Goal: Task Accomplishment & Management: Manage account settings

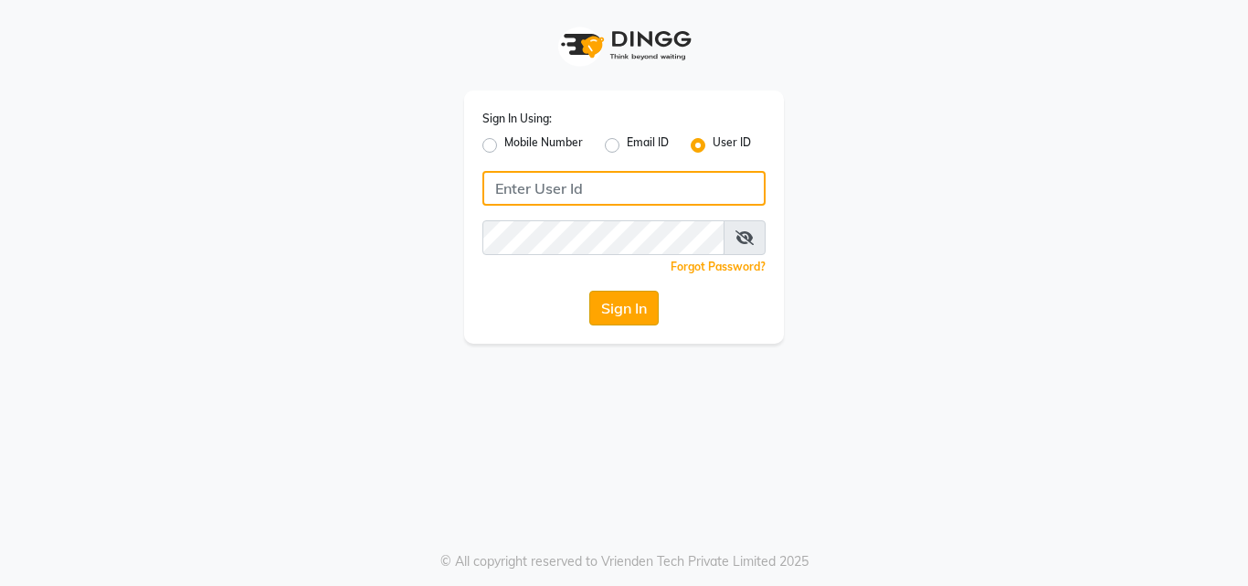
type input "e1935-26"
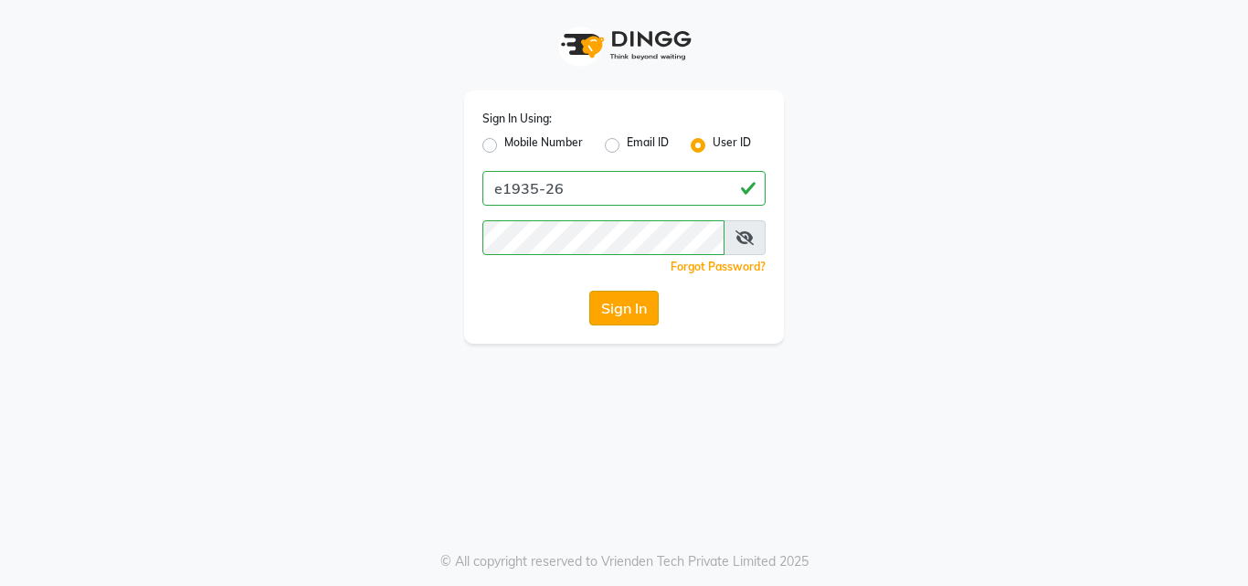
click at [620, 301] on button "Sign In" at bounding box center [623, 308] width 69 height 35
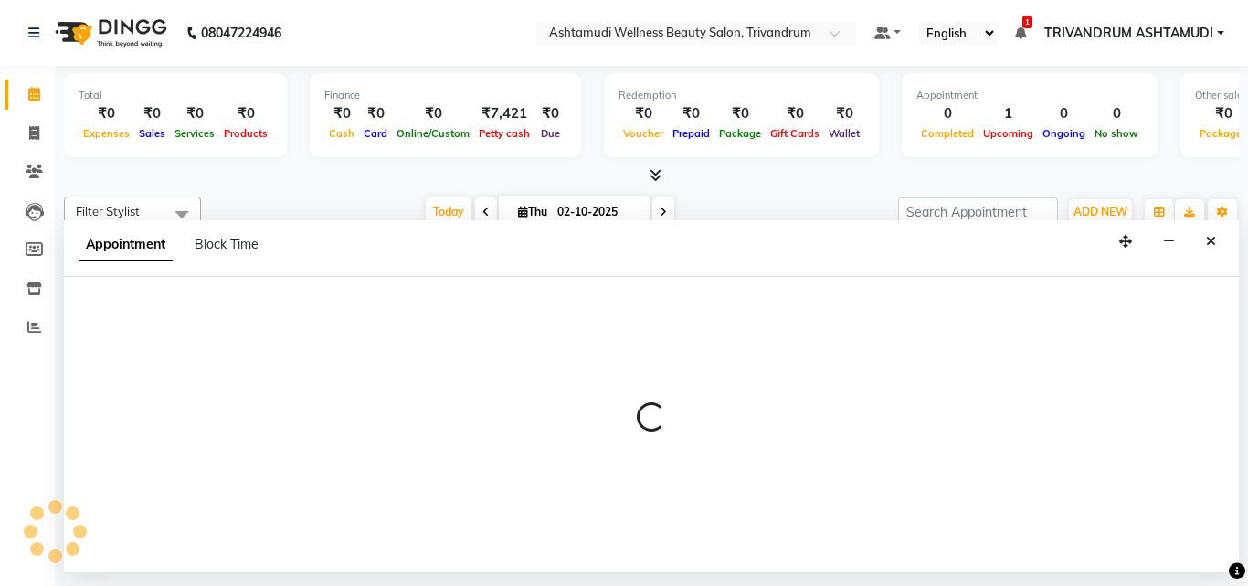
select select "82502"
select select "735"
select select "tentative"
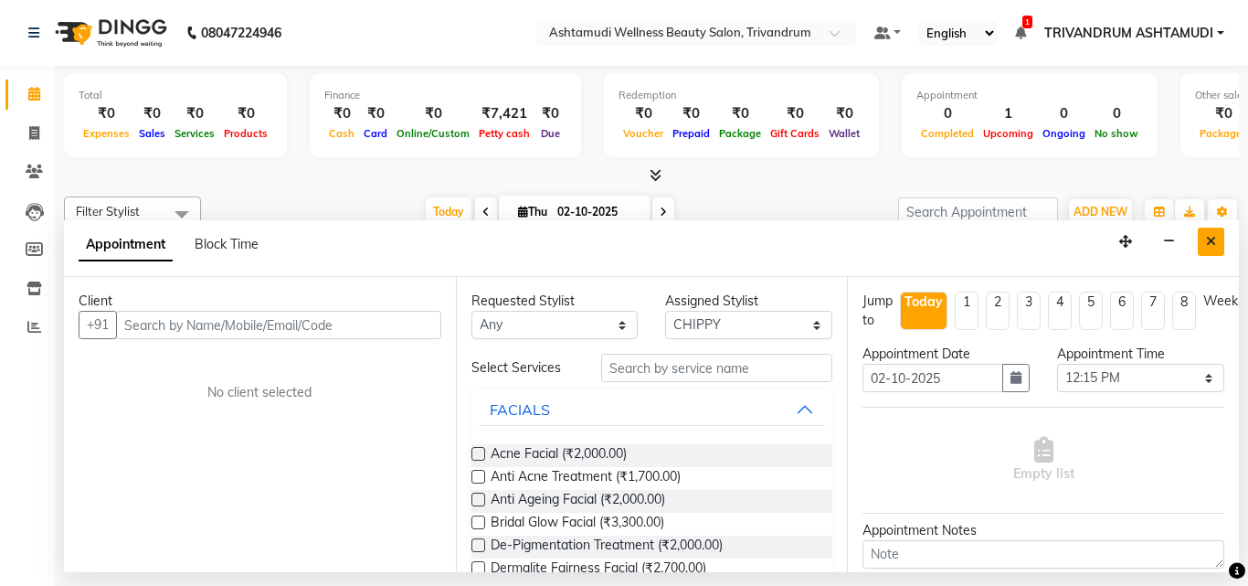
click at [1219, 239] on button "Close" at bounding box center [1211, 241] width 26 height 28
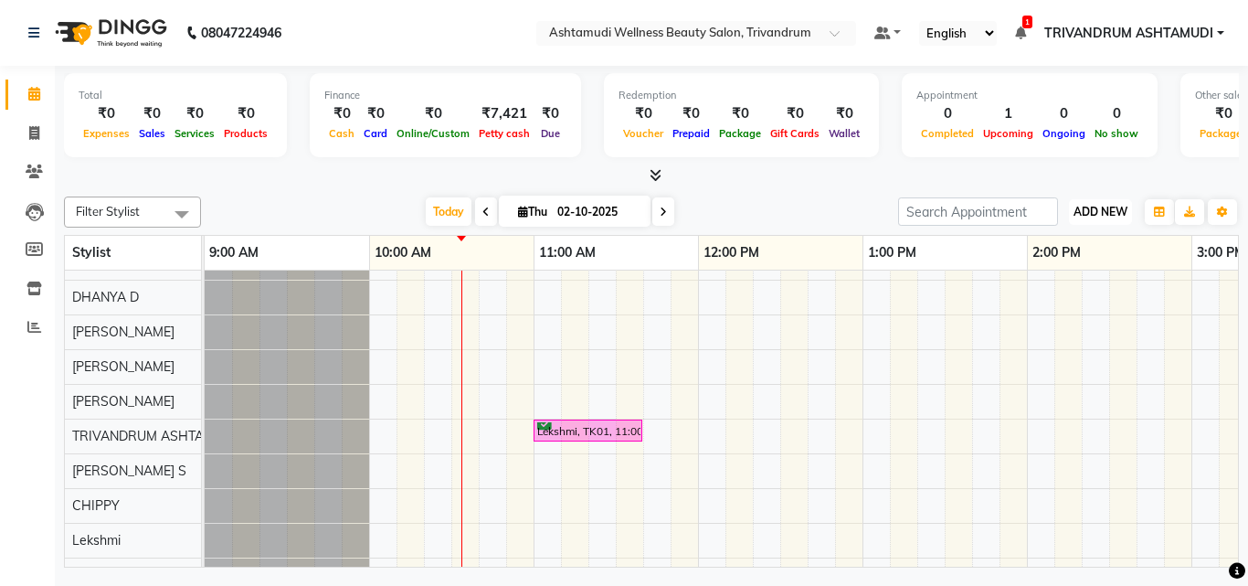
click at [1110, 205] on span "ADD NEW" at bounding box center [1100, 212] width 54 height 14
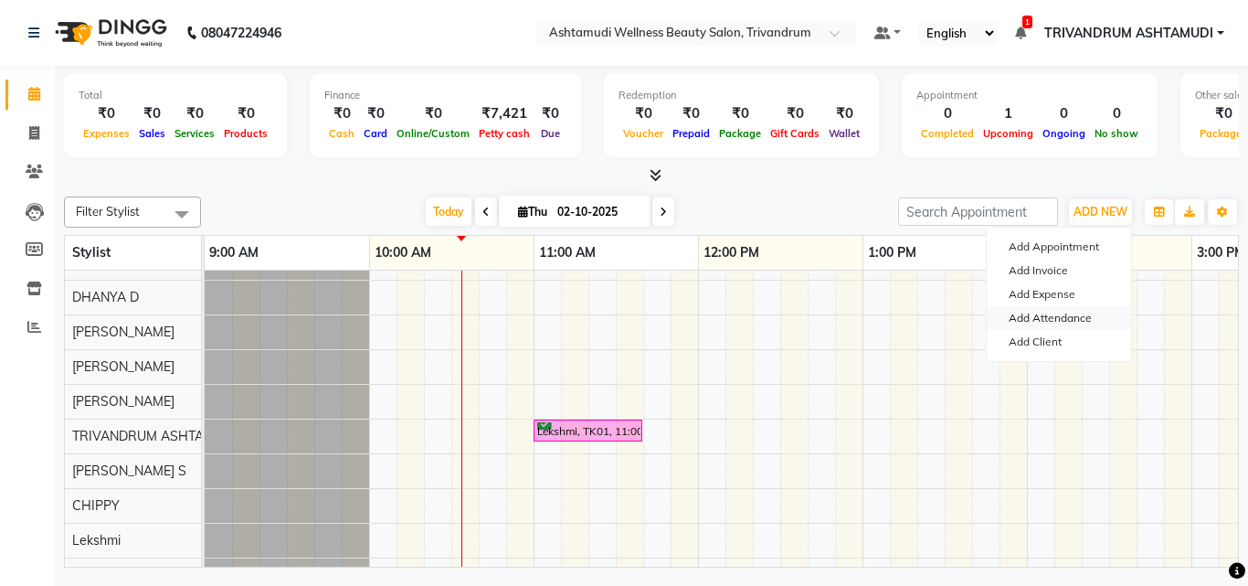
click at [1063, 319] on link "Add Attendance" at bounding box center [1059, 318] width 144 height 24
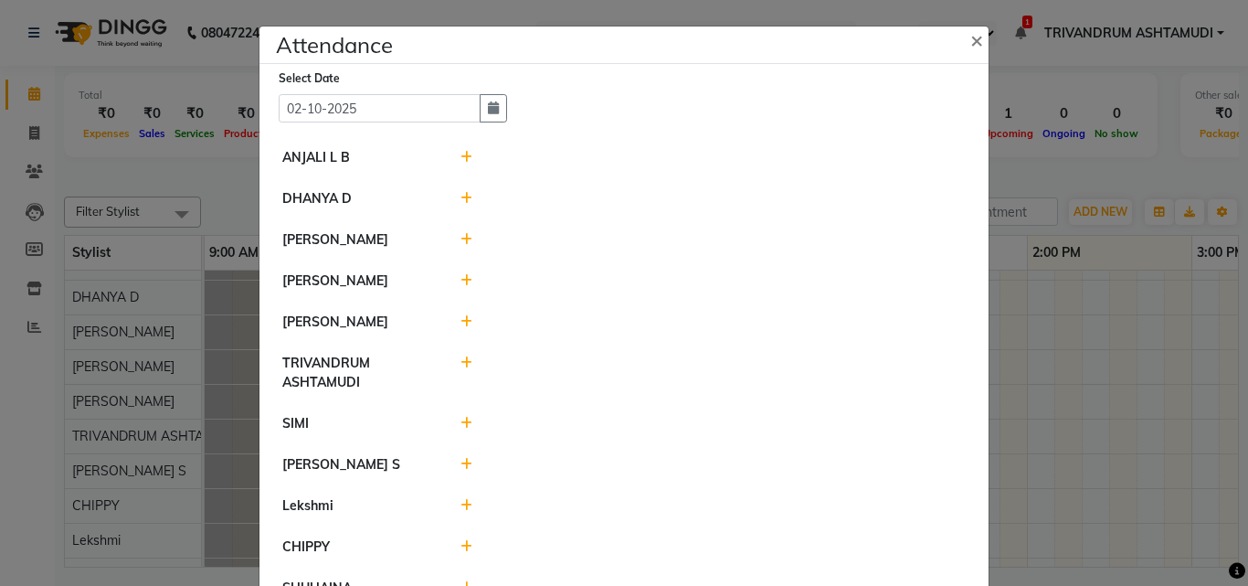
click at [463, 157] on icon at bounding box center [466, 157] width 12 height 13
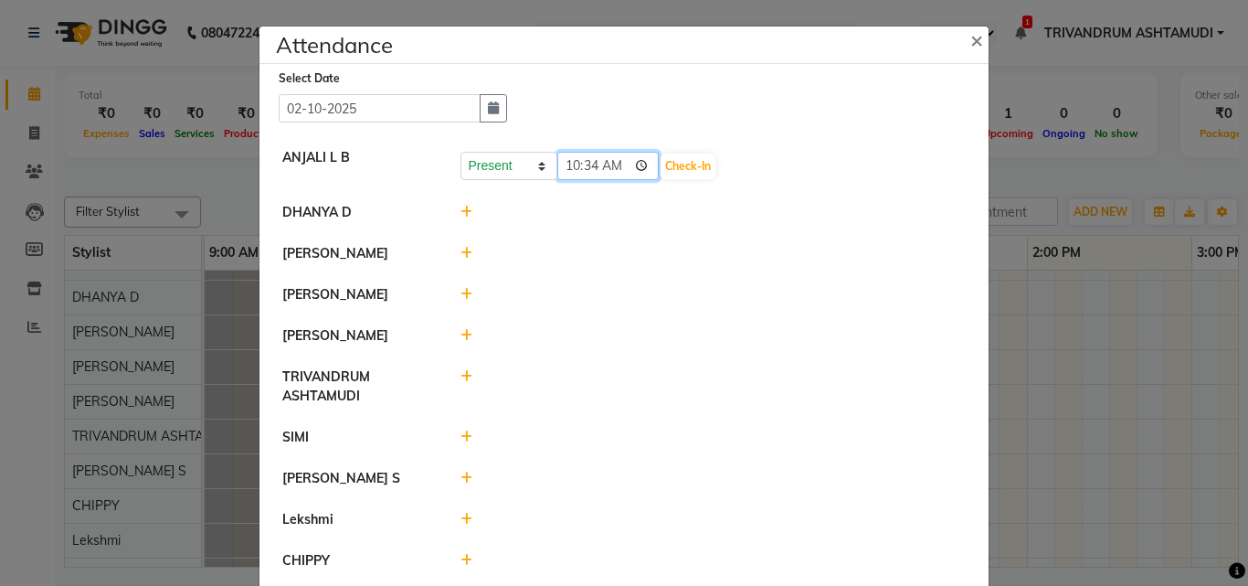
click at [566, 168] on input "10:34" at bounding box center [608, 166] width 102 height 28
type input "09:48"
click at [676, 166] on button "Check-In" at bounding box center [688, 166] width 55 height 26
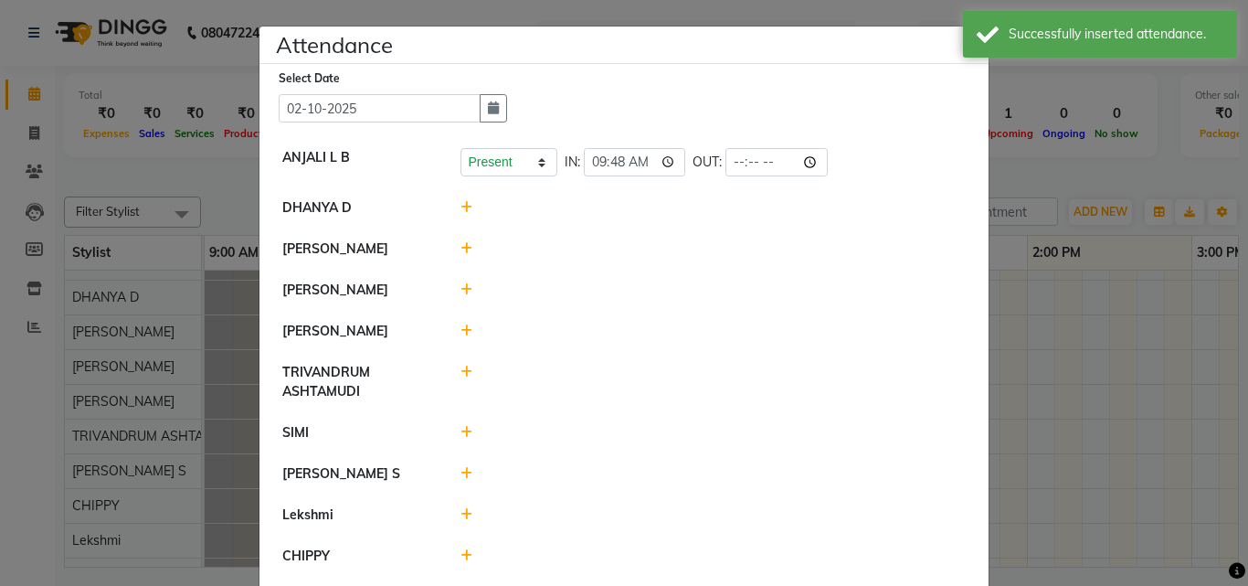
click at [462, 208] on icon at bounding box center [466, 207] width 12 height 13
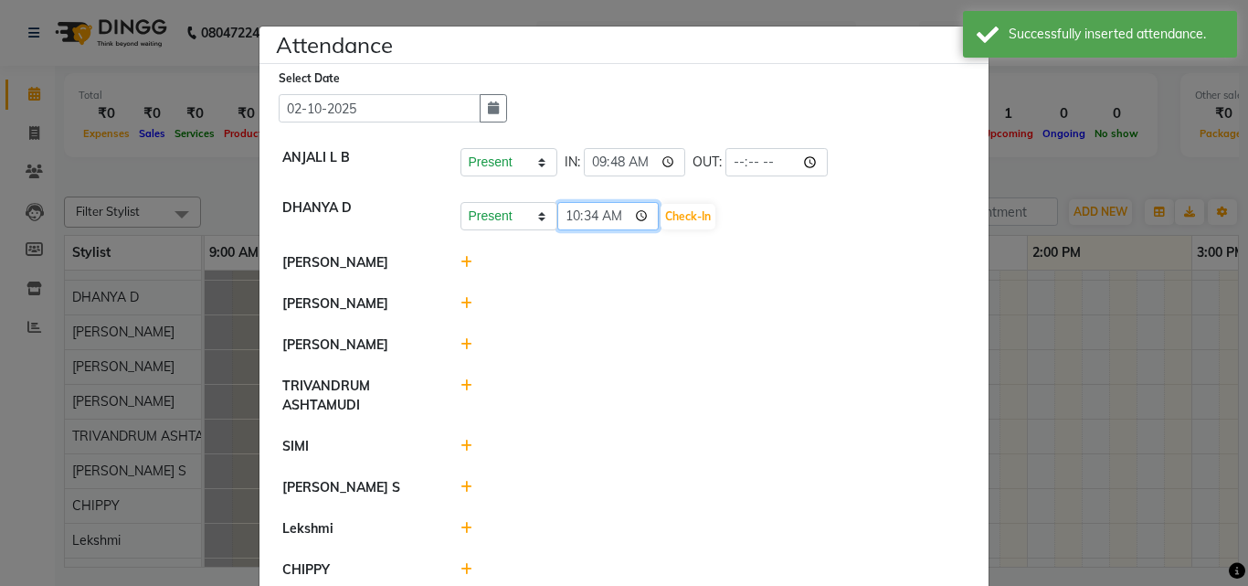
click at [576, 219] on input "10:34" at bounding box center [608, 216] width 102 height 28
click at [557, 219] on input "10:34" at bounding box center [608, 216] width 102 height 28
click at [568, 217] on input "10:34" at bounding box center [608, 216] width 102 height 28
type input "09:47"
click at [664, 217] on button "Check-In" at bounding box center [688, 217] width 55 height 26
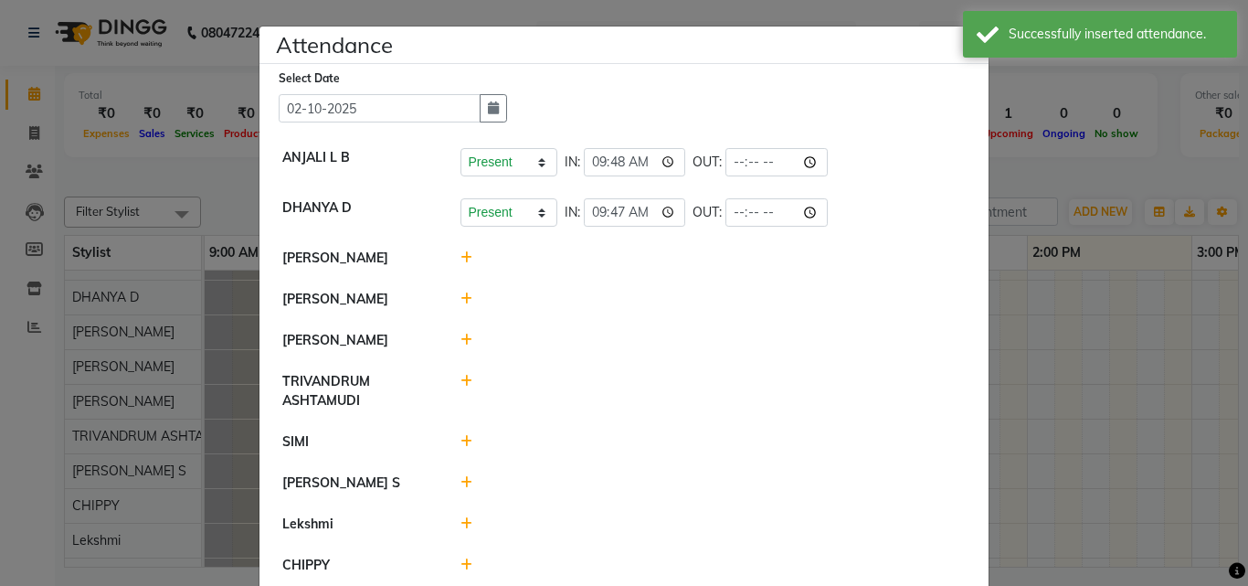
click at [460, 252] on icon at bounding box center [466, 257] width 12 height 13
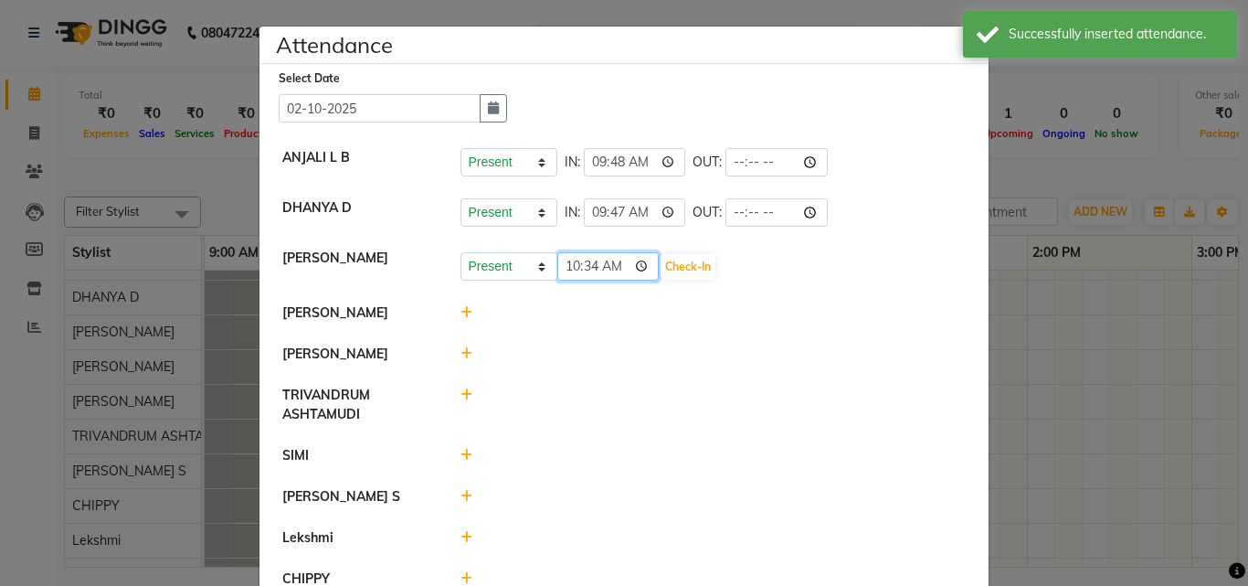
click at [587, 268] on input "10:34" at bounding box center [608, 266] width 102 height 28
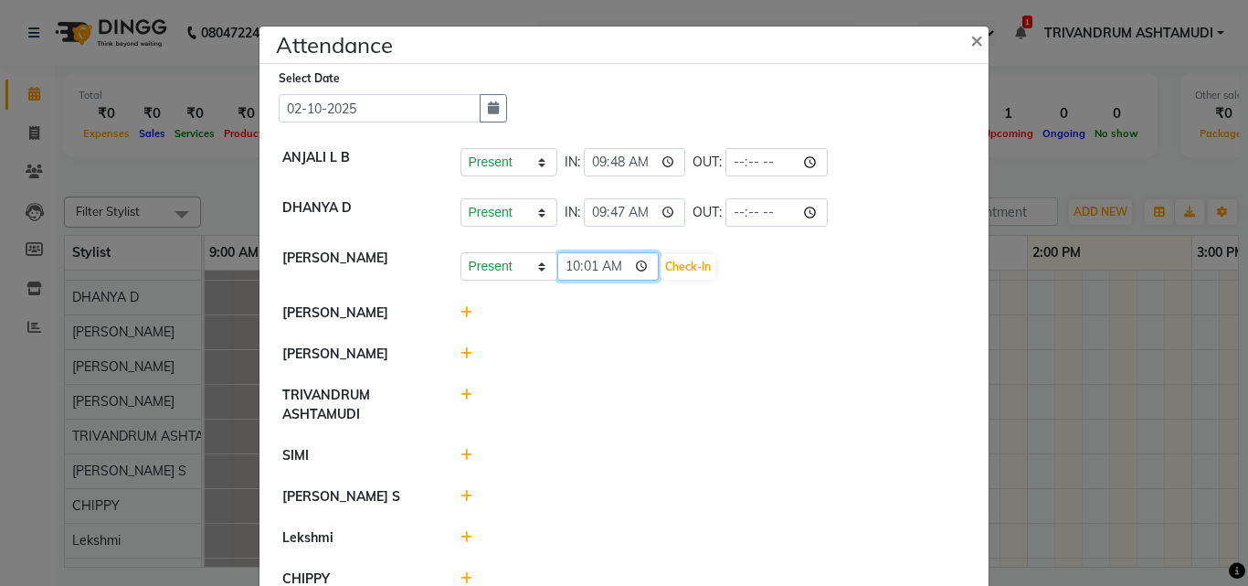
type input "10:10"
click at [694, 262] on button "Check-In" at bounding box center [688, 267] width 55 height 26
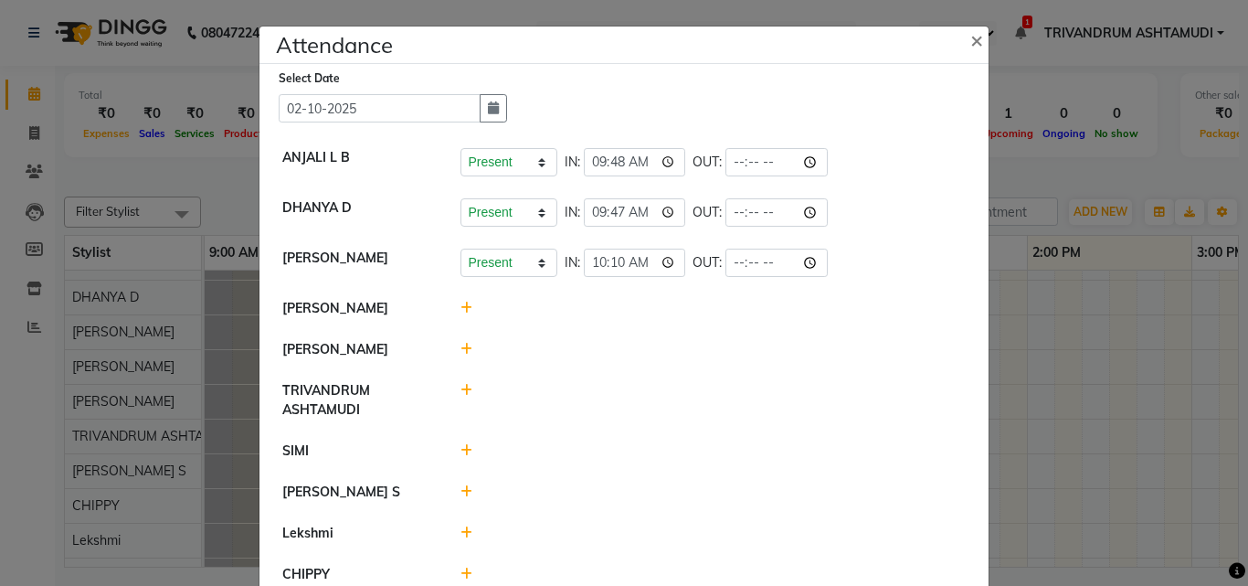
click at [864, 407] on div at bounding box center [714, 400] width 534 height 38
click at [460, 307] on icon at bounding box center [466, 307] width 12 height 13
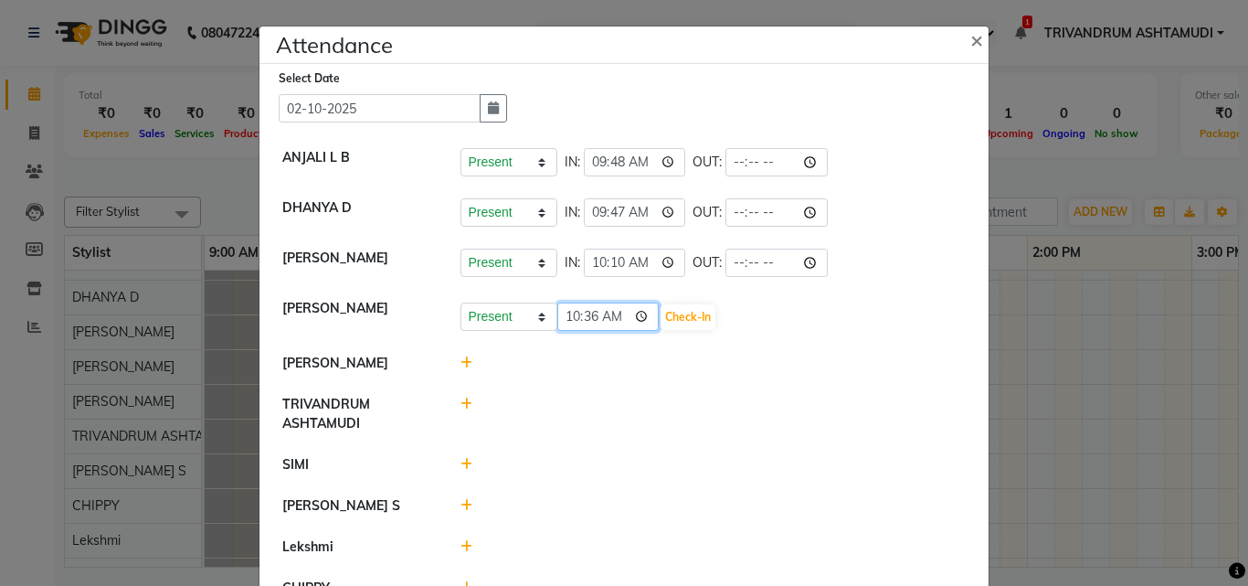
click at [573, 311] on input "10:36" at bounding box center [608, 316] width 102 height 28
click at [593, 322] on input "09:44" at bounding box center [608, 316] width 102 height 28
click at [586, 308] on input "09:44" at bounding box center [608, 316] width 102 height 28
type input "09:47"
click at [687, 317] on button "Check-In" at bounding box center [688, 317] width 55 height 26
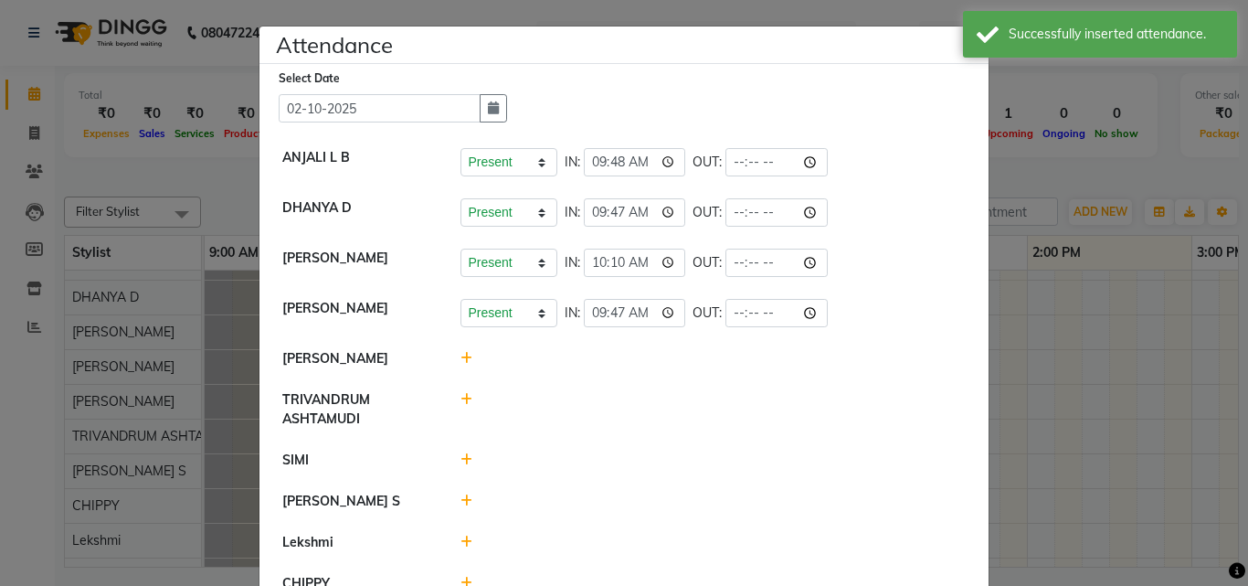
click at [460, 354] on icon at bounding box center [466, 358] width 12 height 13
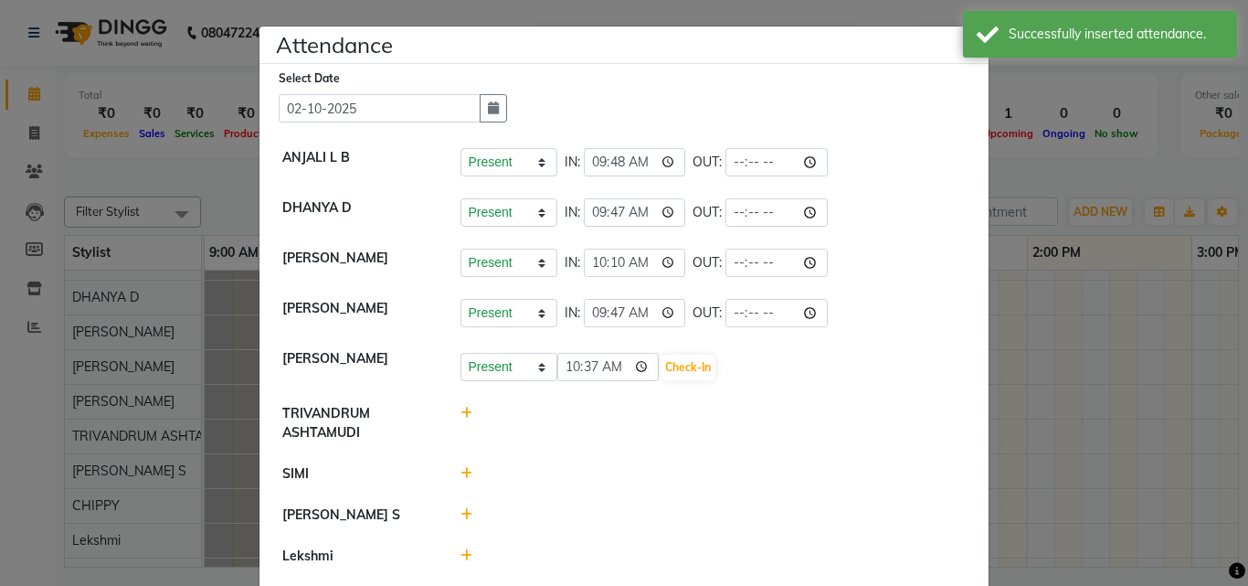
click at [460, 471] on icon at bounding box center [466, 473] width 12 height 13
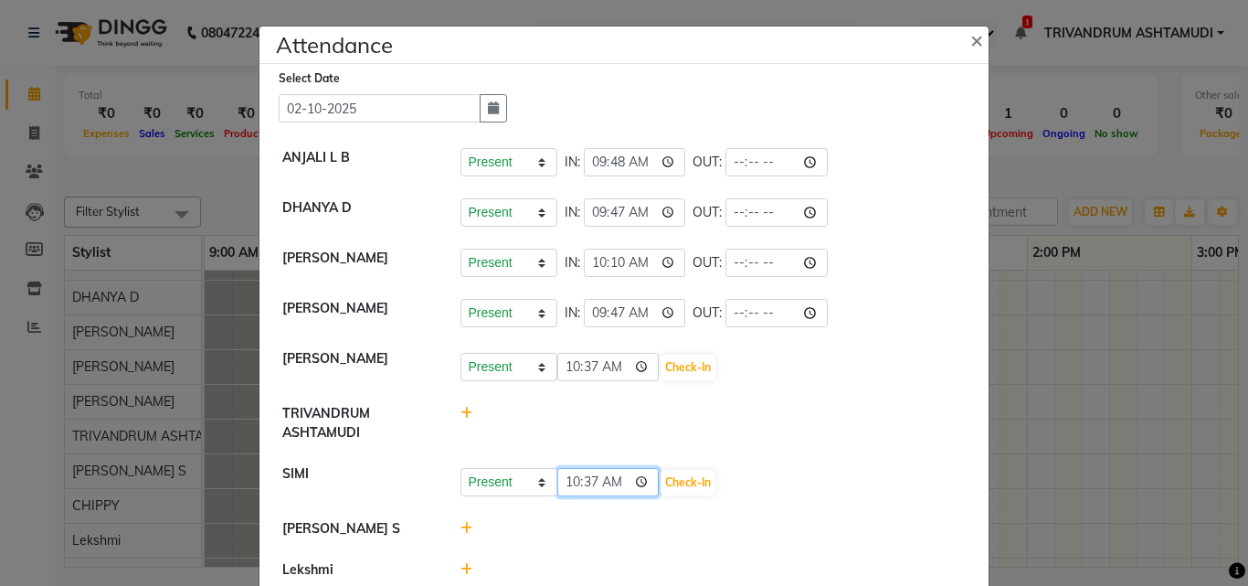
click at [567, 483] on input "10:37" at bounding box center [608, 482] width 102 height 28
type input "09:13"
click at [695, 483] on button "Check-In" at bounding box center [688, 483] width 55 height 26
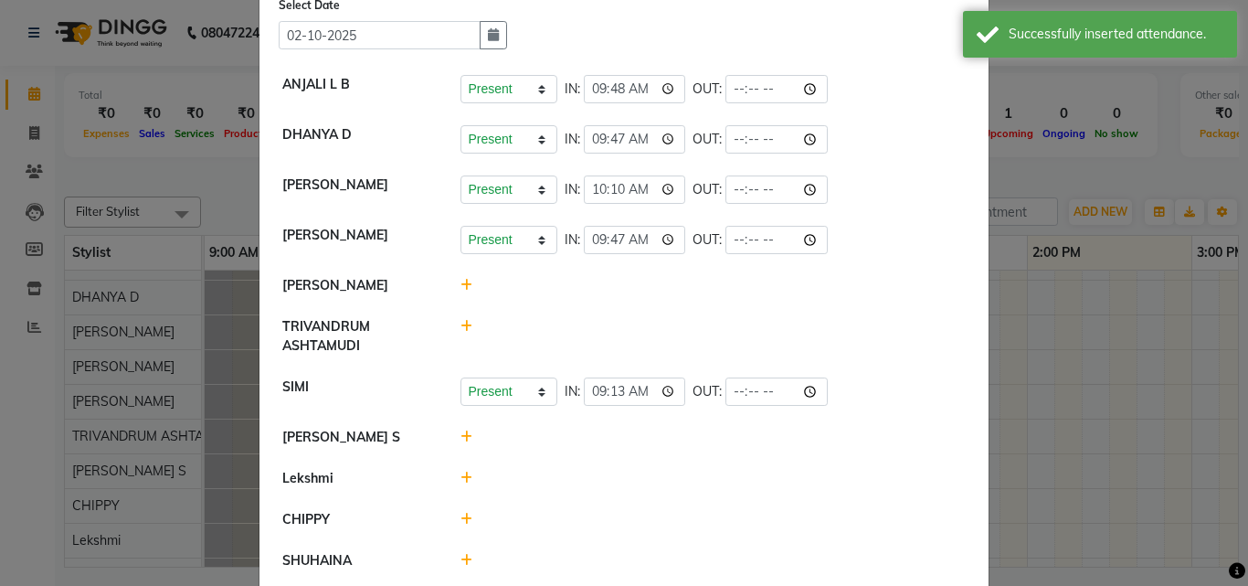
scroll to position [141, 0]
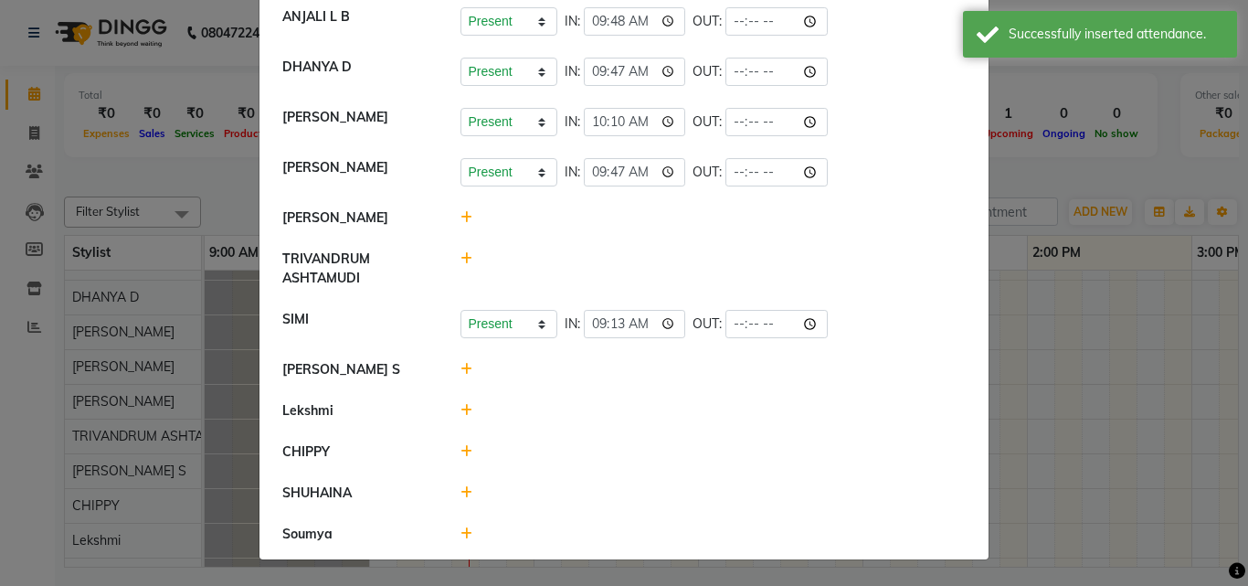
click at [447, 363] on div at bounding box center [714, 369] width 534 height 19
click at [460, 369] on icon at bounding box center [466, 369] width 12 height 13
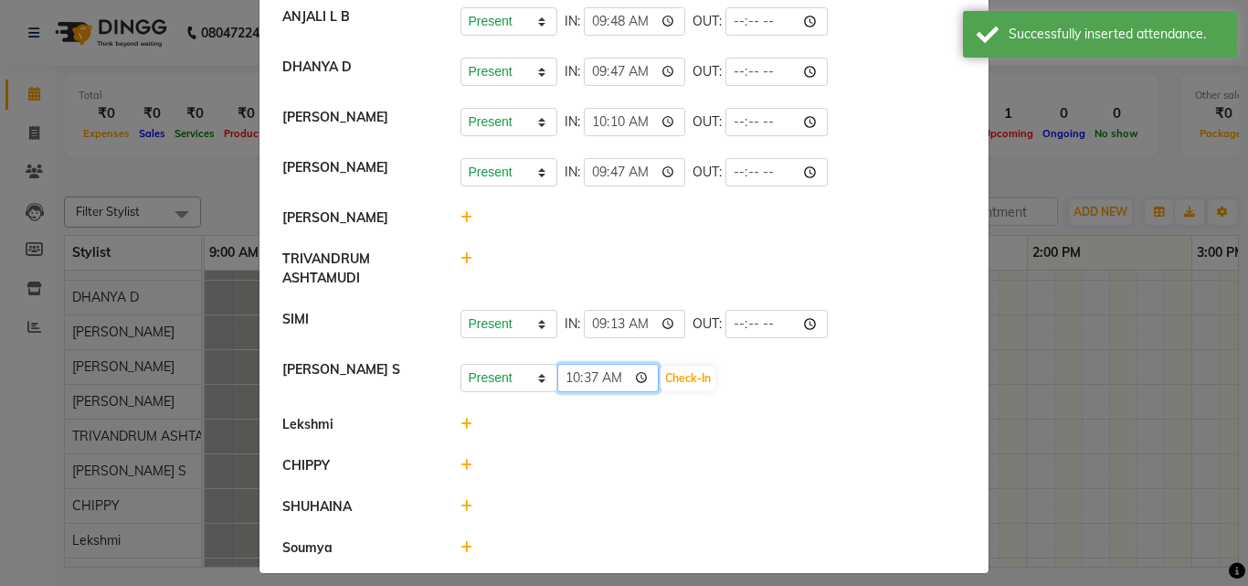
click at [580, 375] on input "10:37" at bounding box center [608, 378] width 102 height 28
type input "10:00"
click at [675, 381] on button "Check-In" at bounding box center [688, 378] width 55 height 26
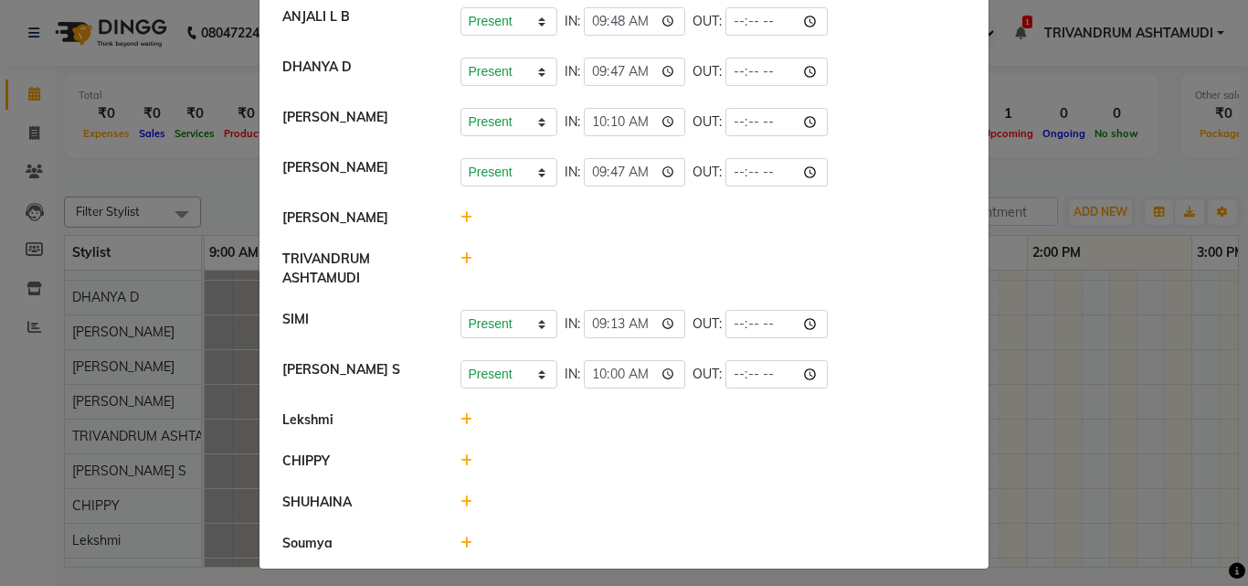
click at [460, 421] on icon at bounding box center [466, 419] width 12 height 13
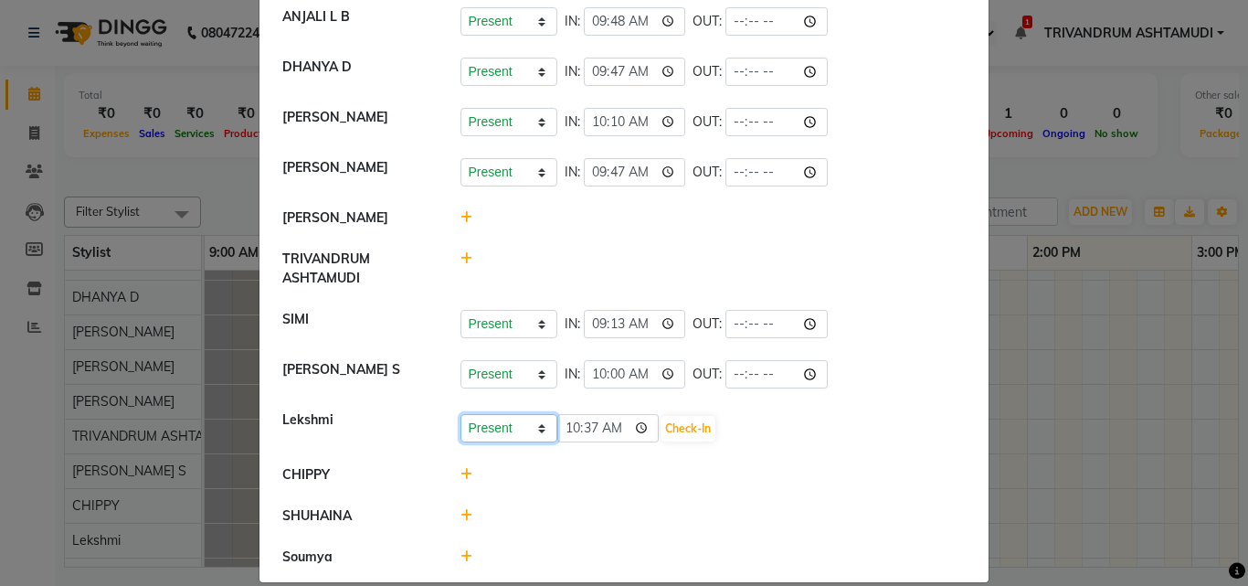
click at [481, 425] on select "Present Absent Late Half Day Weekly Off" at bounding box center [508, 428] width 97 height 28
select select "A"
click at [460, 414] on select "Present Absent Late Half Day Weekly Off" at bounding box center [508, 428] width 97 height 28
click at [559, 429] on button "Save" at bounding box center [577, 429] width 36 height 26
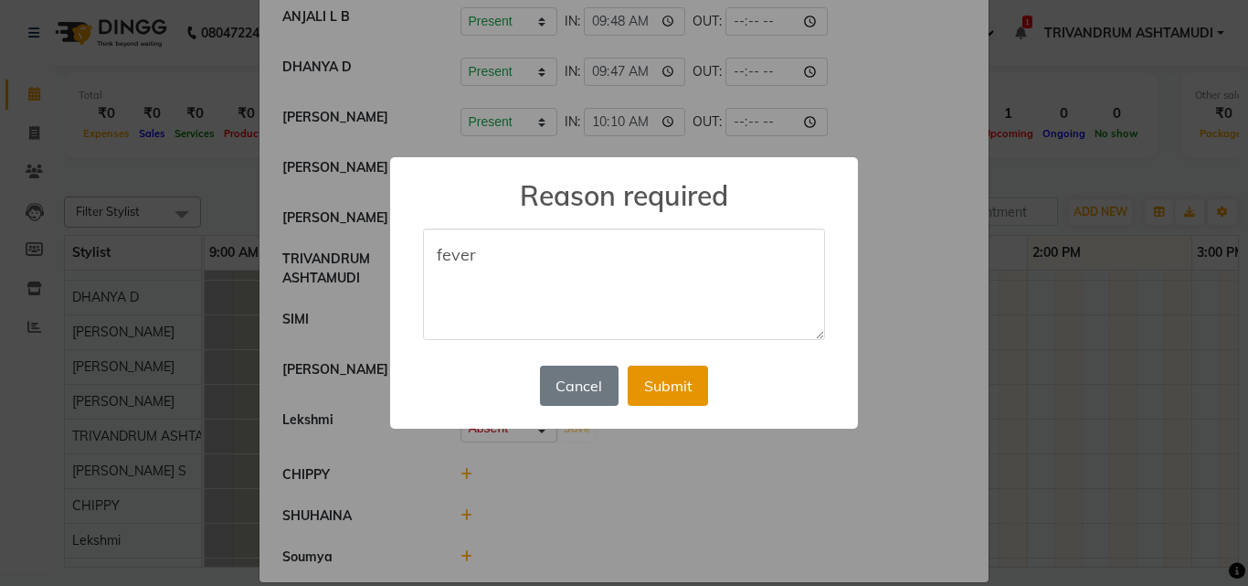
type textarea "fever"
click at [681, 385] on button "Submit" at bounding box center [668, 385] width 80 height 40
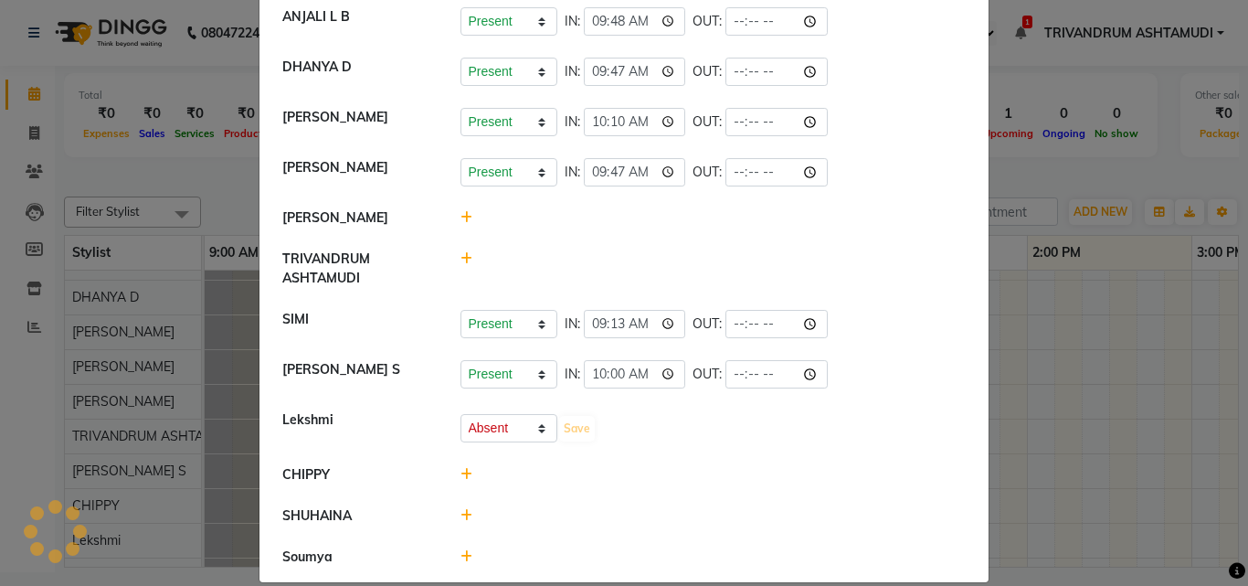
select select "A"
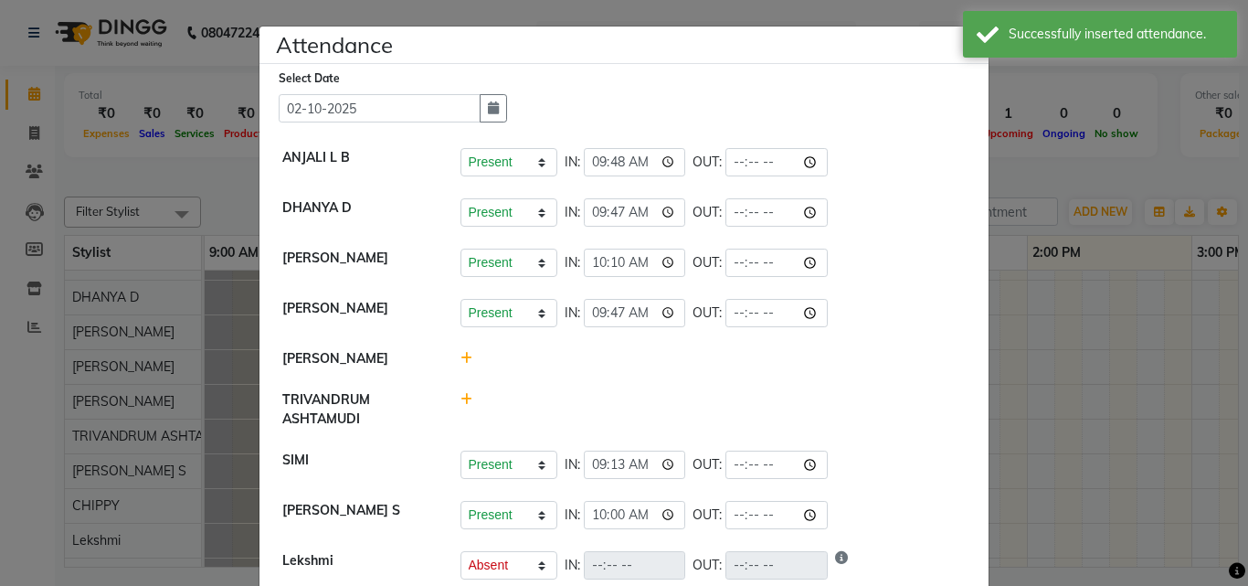
scroll to position [159, 0]
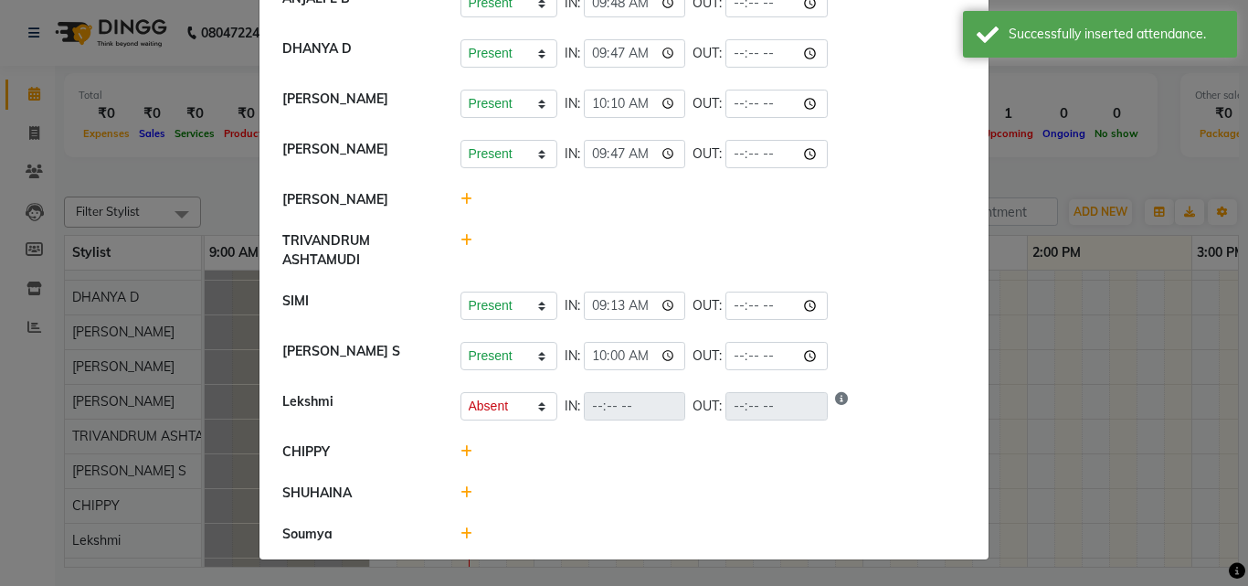
click at [452, 449] on div at bounding box center [714, 451] width 534 height 19
click at [460, 449] on icon at bounding box center [466, 451] width 12 height 13
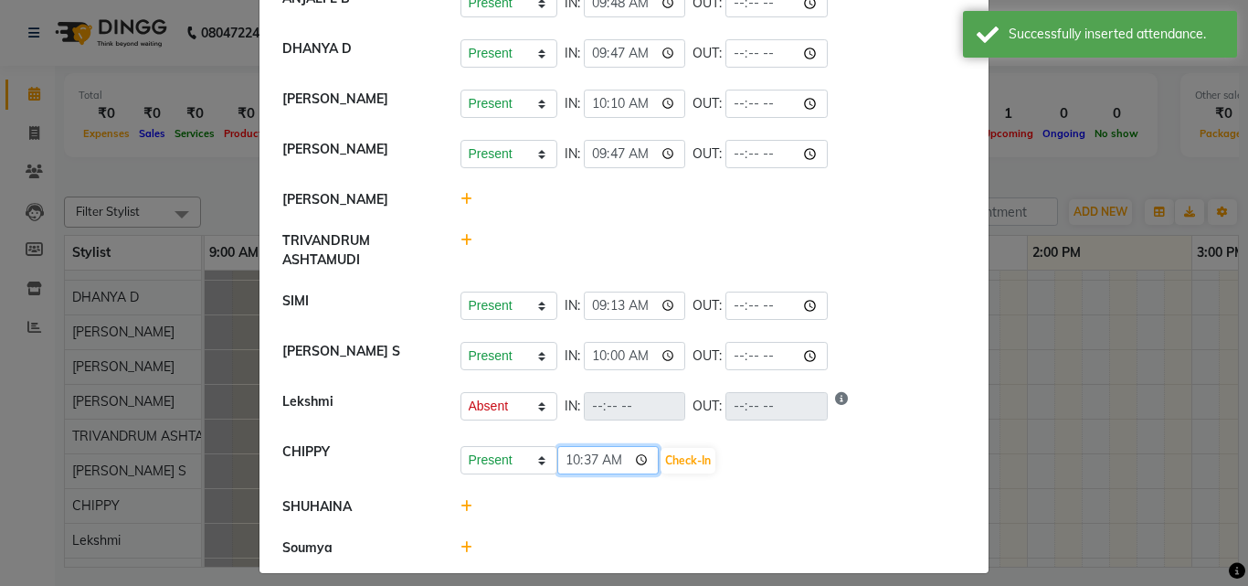
click at [566, 459] on input "10:37" at bounding box center [608, 460] width 102 height 28
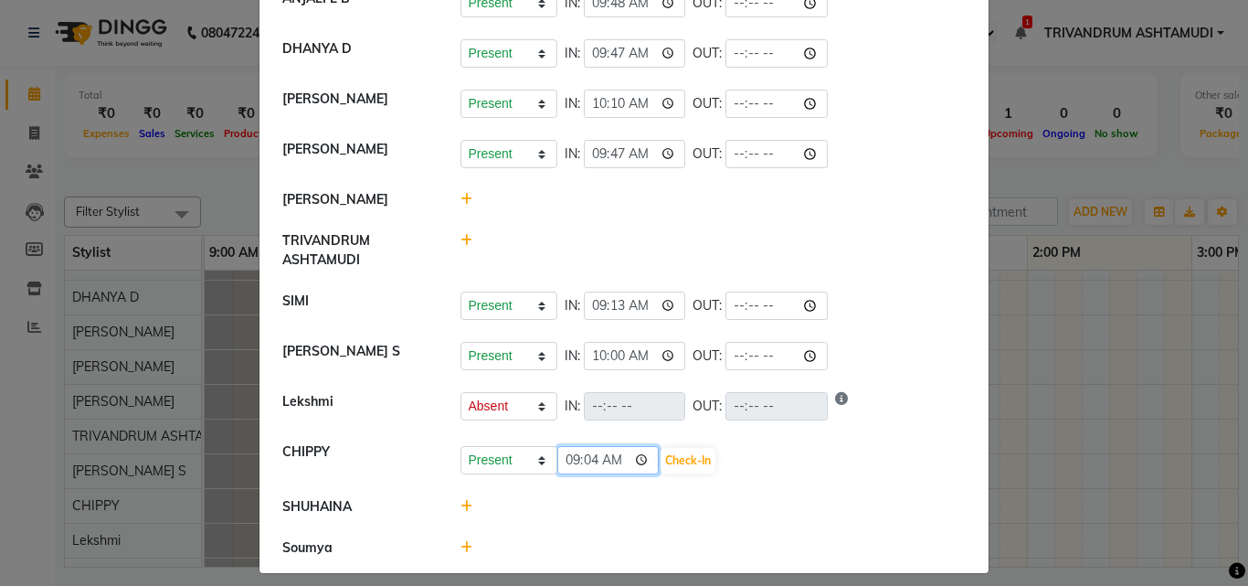
type input "09:48"
click at [695, 458] on button "Check-In" at bounding box center [688, 461] width 55 height 26
select select "A"
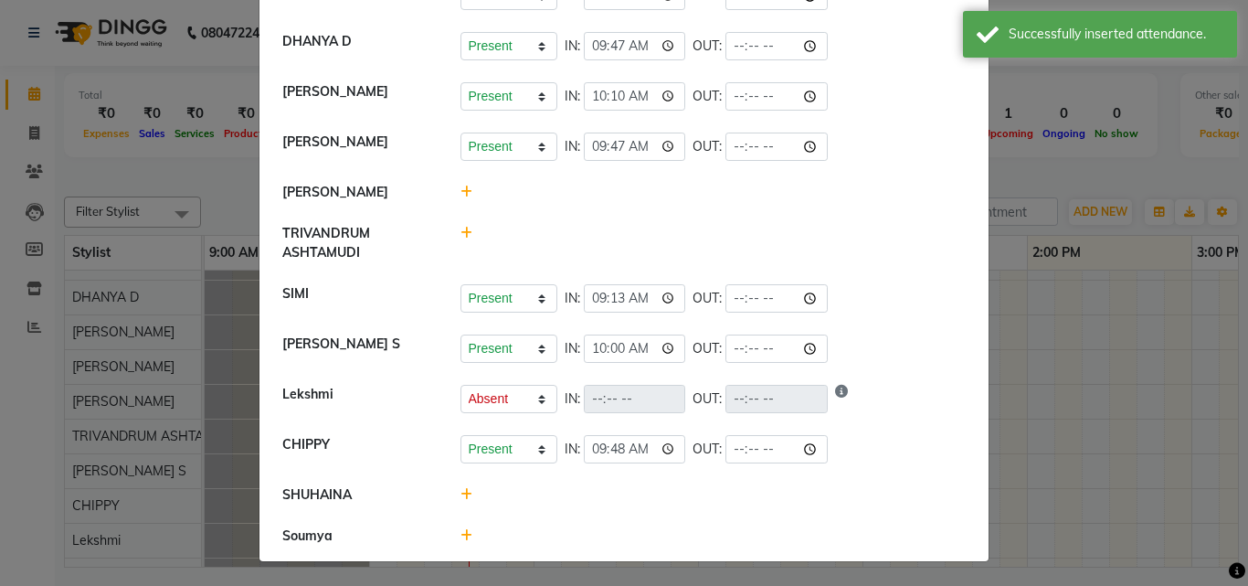
scroll to position [168, 0]
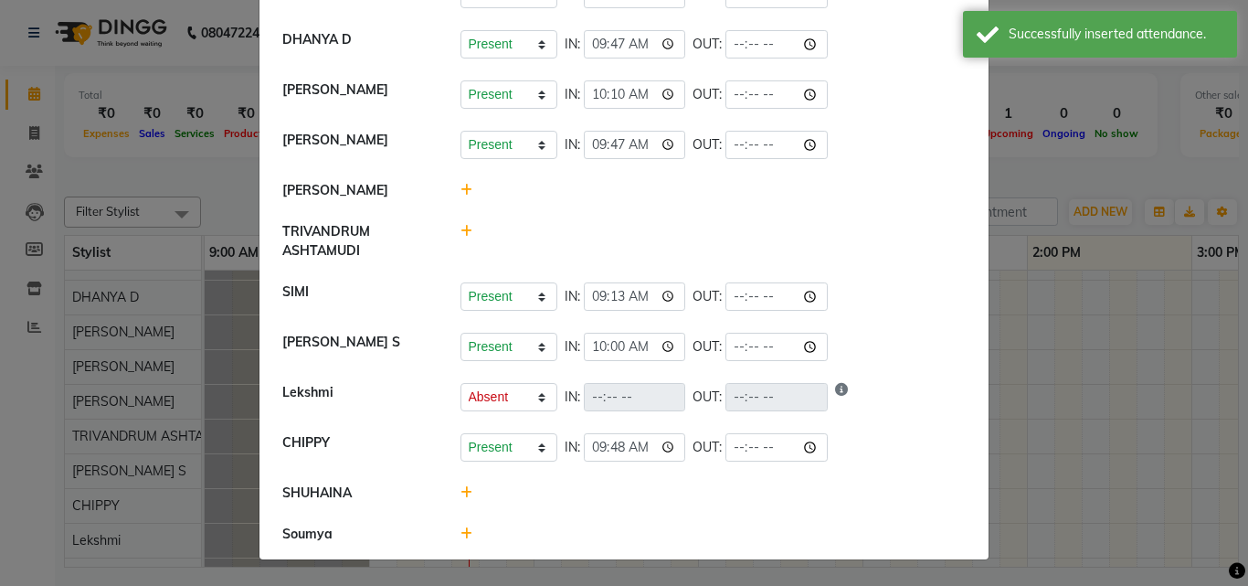
click at [461, 495] on icon at bounding box center [466, 492] width 12 height 13
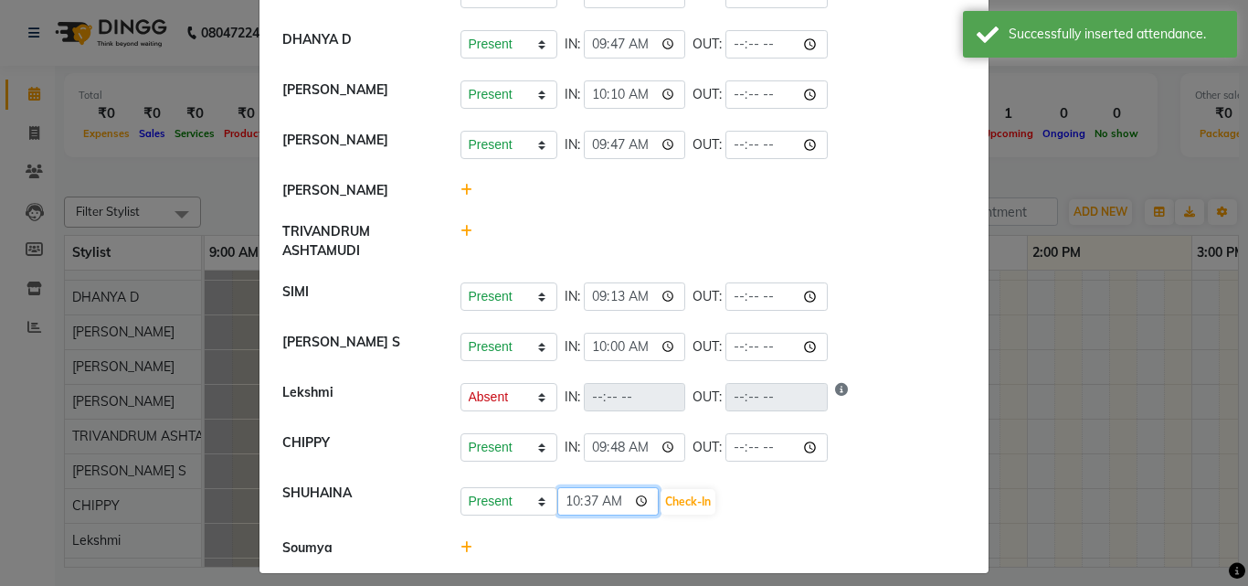
click at [572, 502] on input "10:37" at bounding box center [608, 501] width 102 height 28
click at [590, 503] on input "10:37" at bounding box center [608, 501] width 102 height 28
type input "10:47"
click at [680, 504] on button "Check-In" at bounding box center [688, 502] width 55 height 26
select select "A"
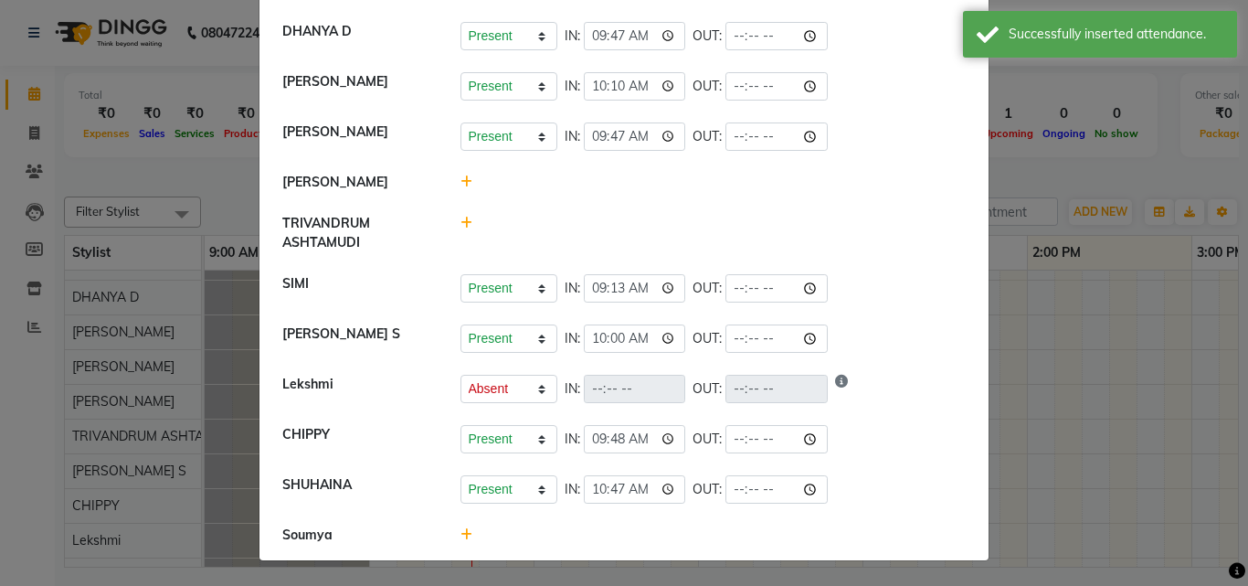
scroll to position [177, 0]
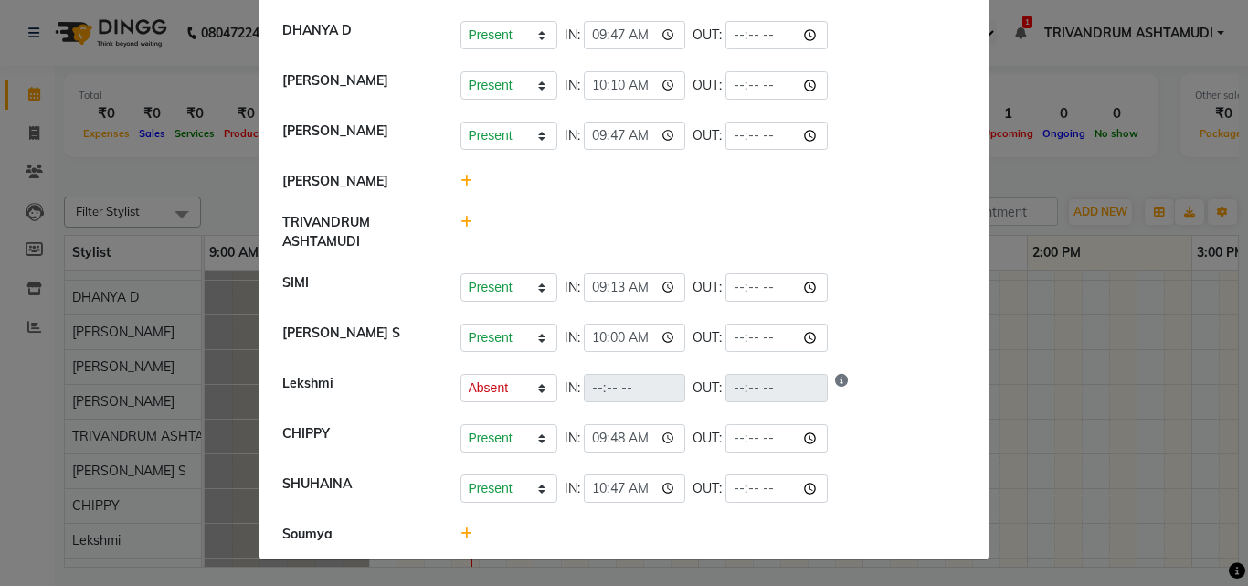
click at [461, 533] on icon at bounding box center [466, 533] width 12 height 13
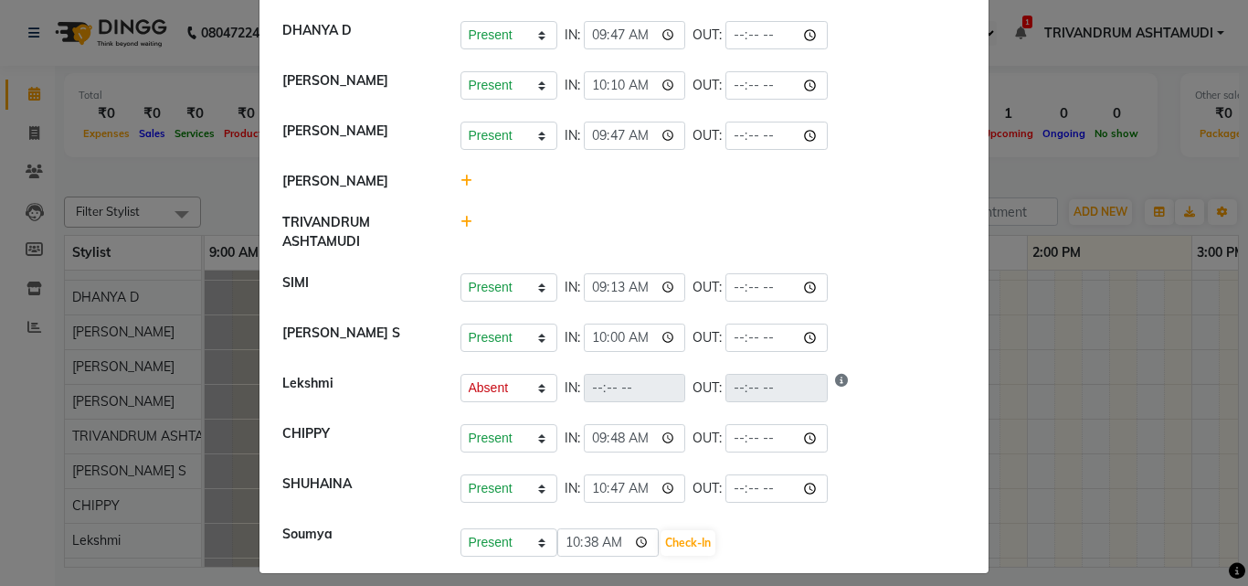
scroll to position [191, 0]
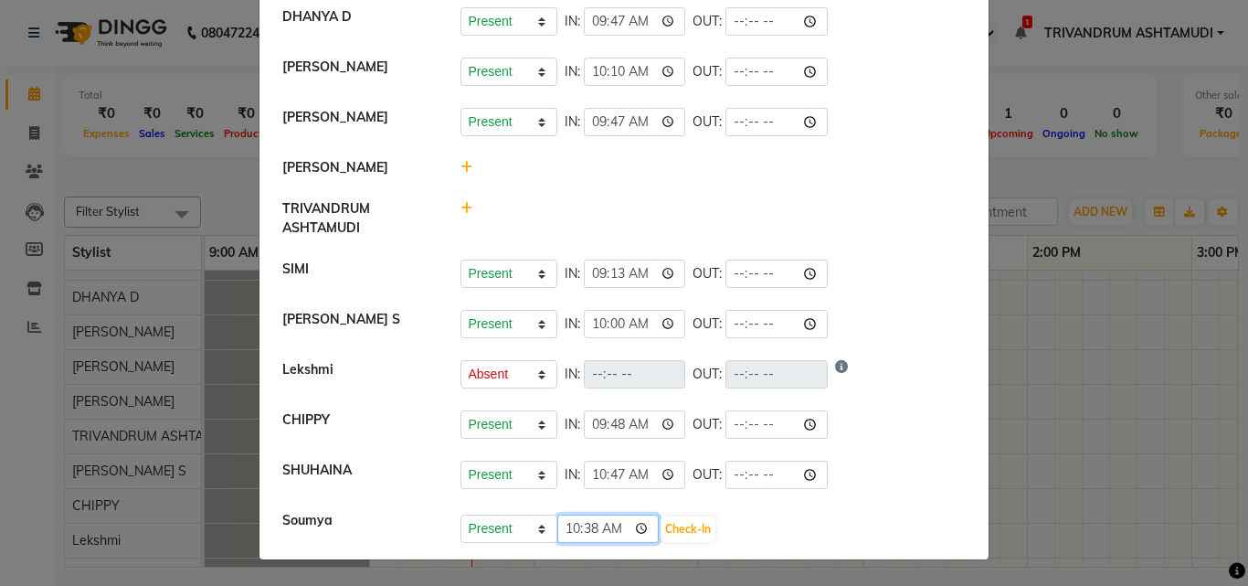
click at [559, 523] on input "10:38" at bounding box center [608, 528] width 102 height 28
type input "09:59"
click at [698, 527] on button "Check-In" at bounding box center [688, 529] width 55 height 26
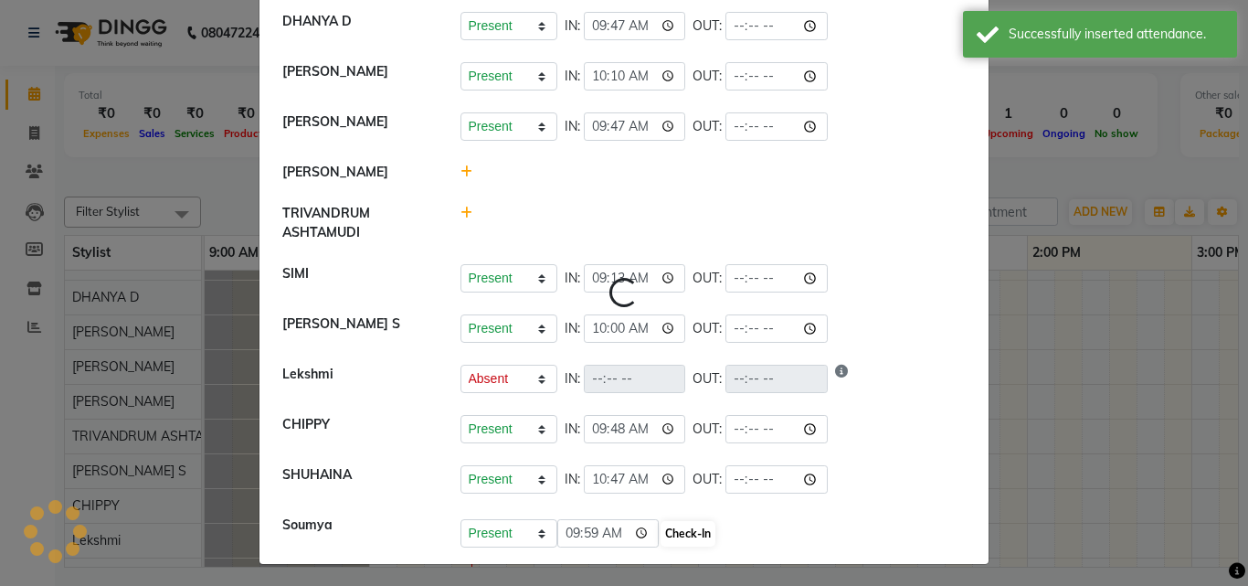
select select "A"
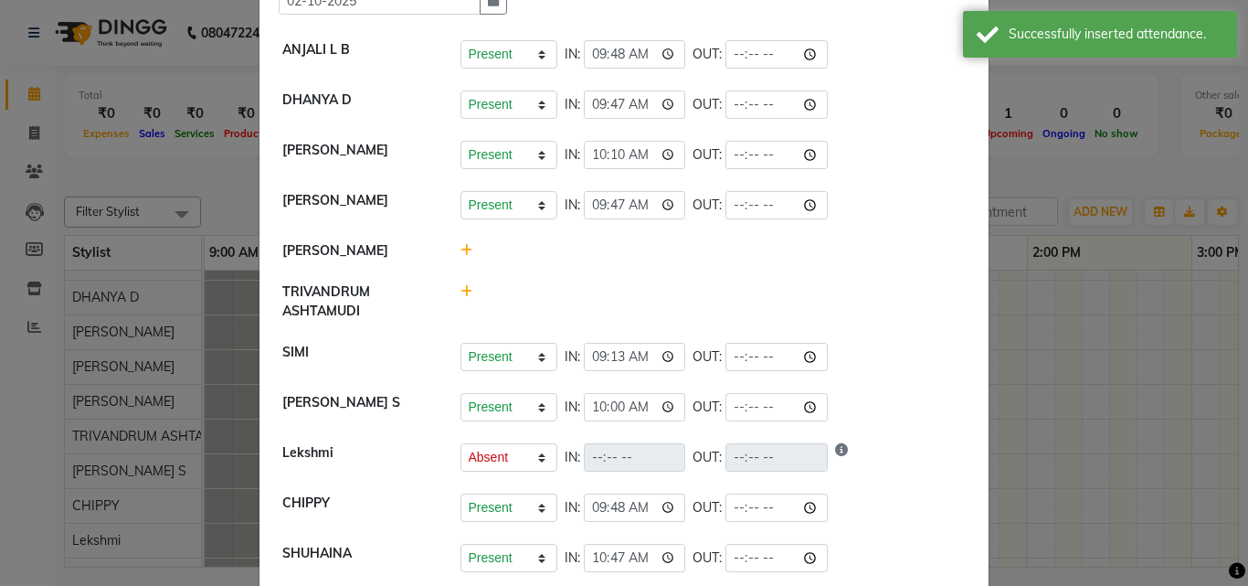
scroll to position [0, 0]
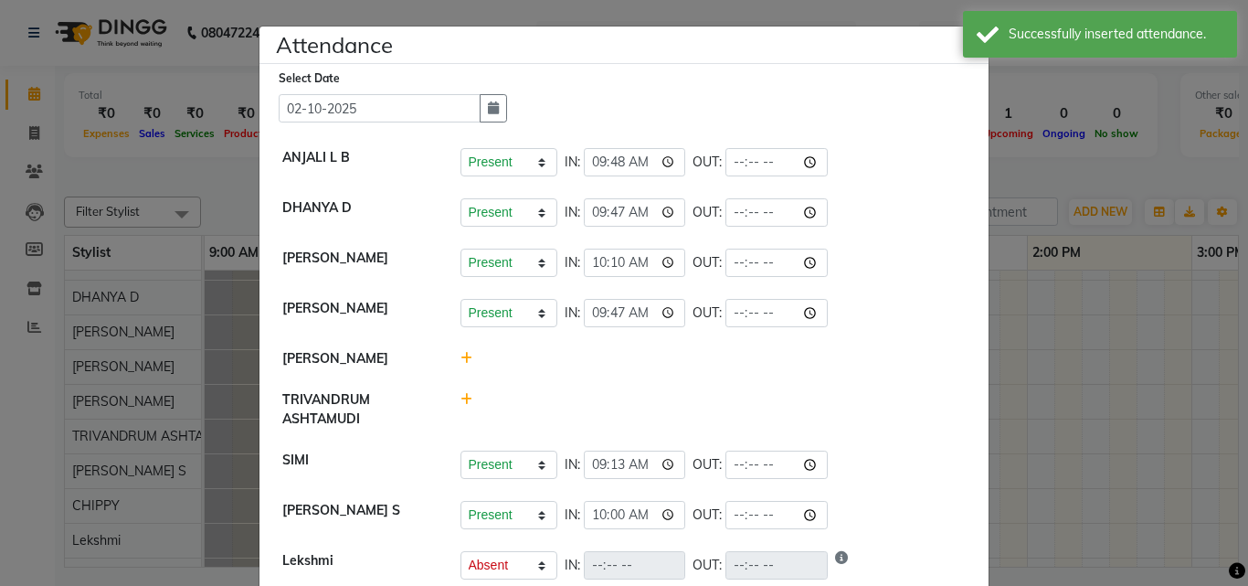
click at [1118, 452] on ngb-modal-window "Attendance × Select Date [DATE] ANJALI L B Present Absent Late Half Day Weekly …" at bounding box center [624, 293] width 1248 height 586
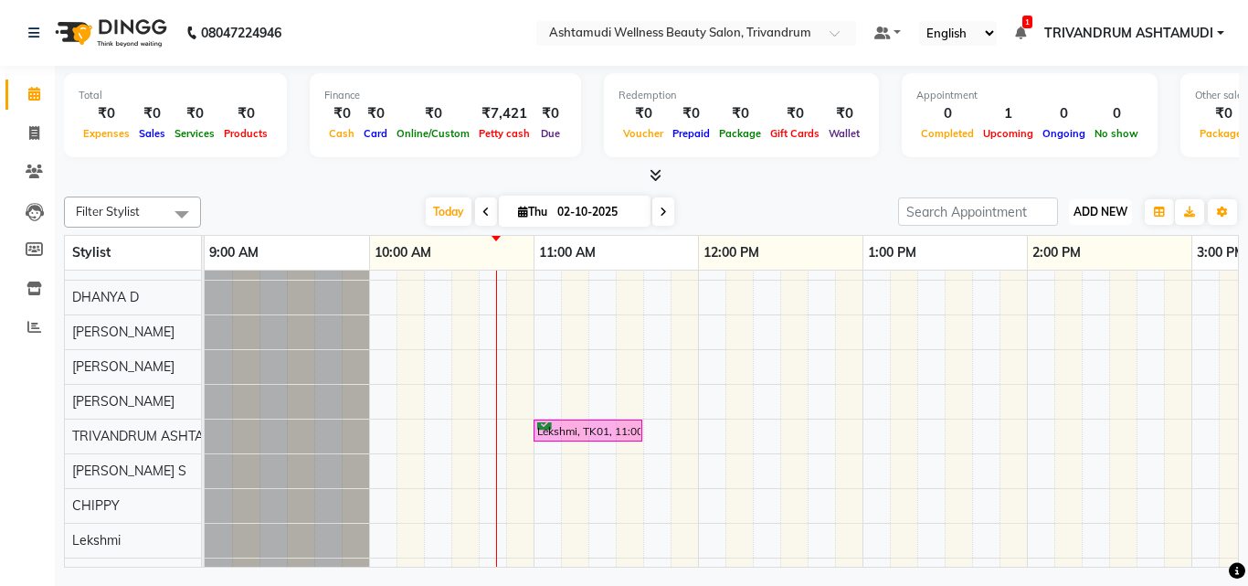
click at [1116, 206] on span "ADD NEW" at bounding box center [1100, 212] width 54 height 14
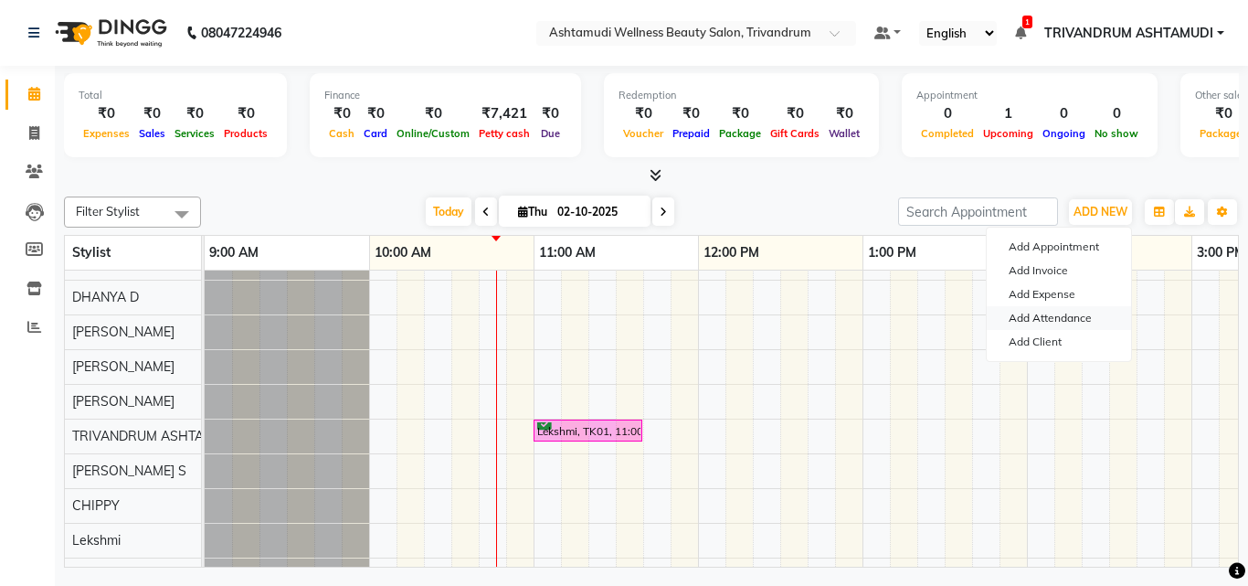
click at [1050, 314] on link "Add Attendance" at bounding box center [1059, 318] width 144 height 24
select select "A"
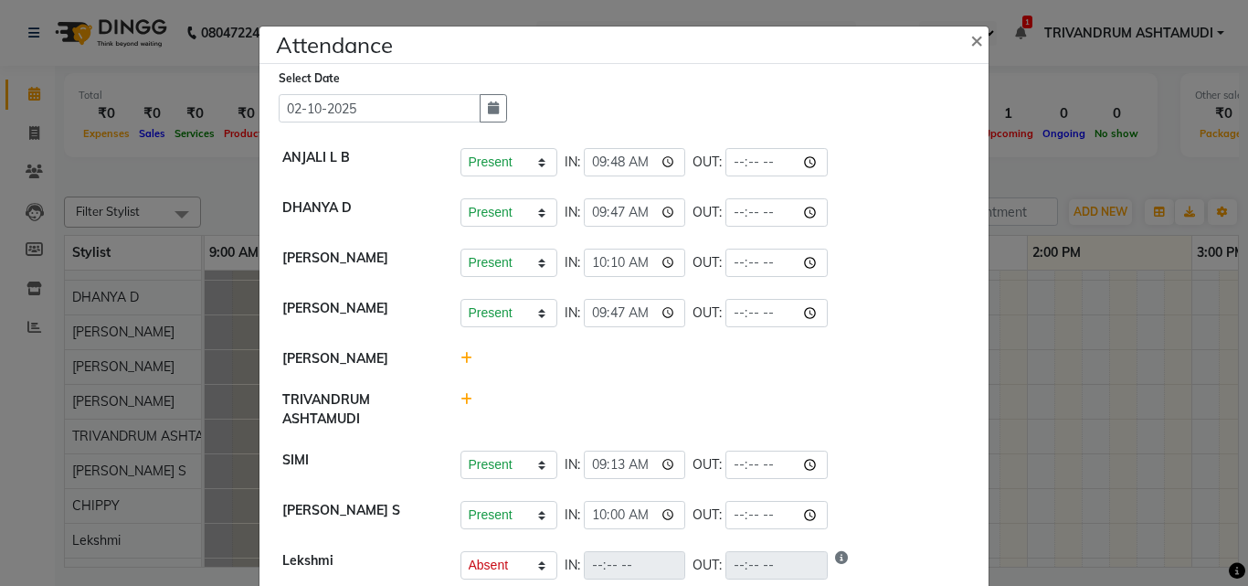
click at [460, 358] on icon at bounding box center [466, 358] width 12 height 13
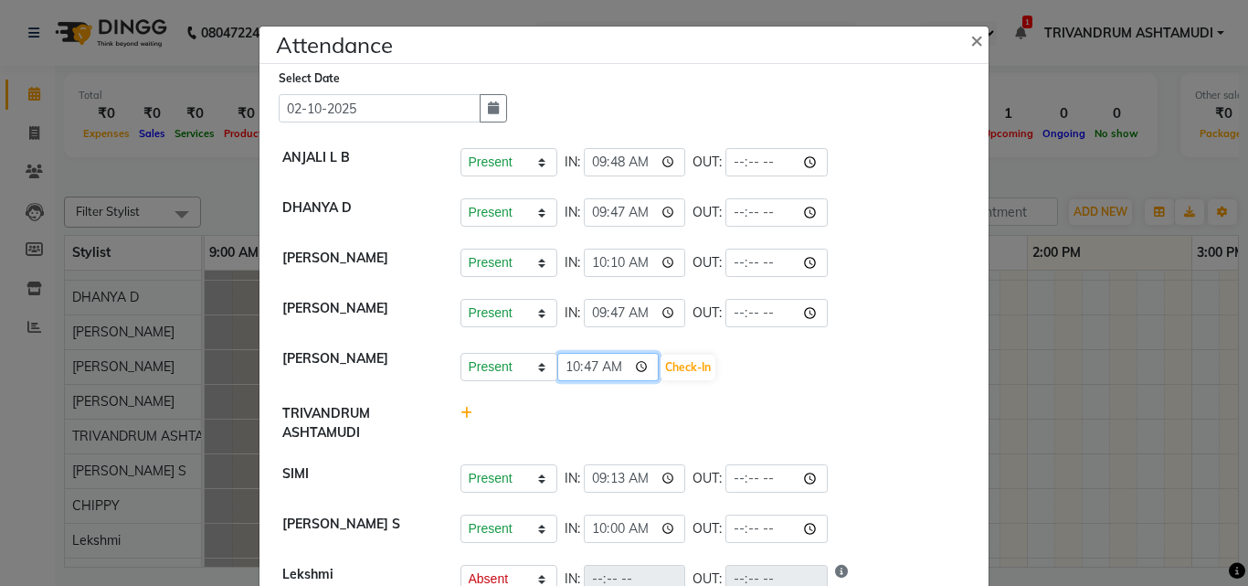
click at [567, 368] on input "10:47" at bounding box center [608, 367] width 102 height 28
type input "06:00"
click at [692, 366] on button "Check-In" at bounding box center [688, 367] width 55 height 26
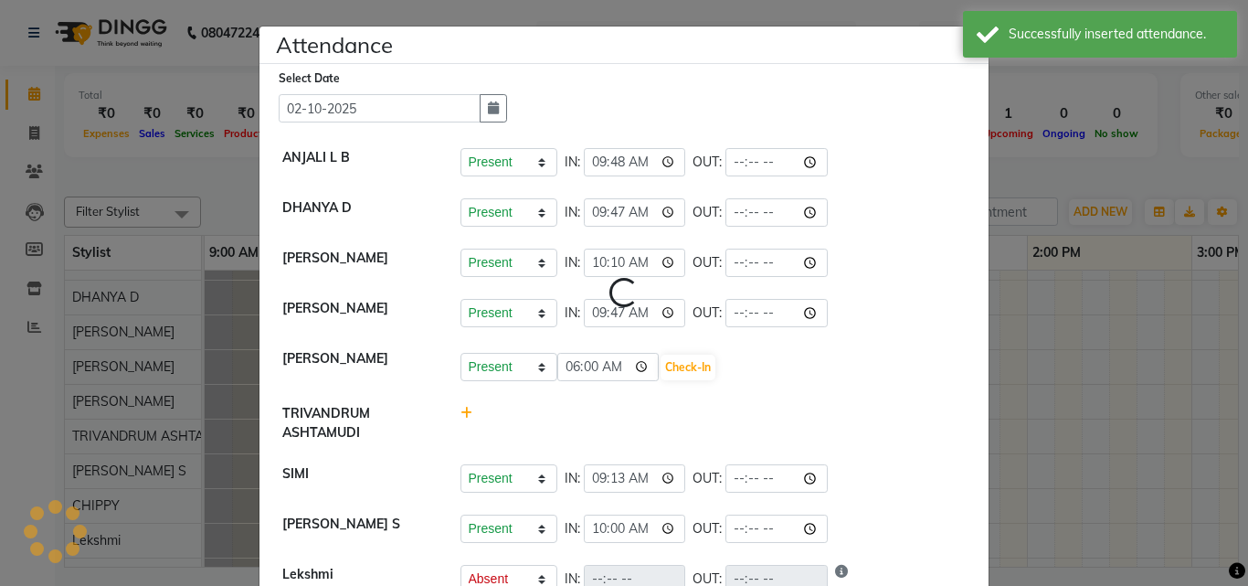
select select "A"
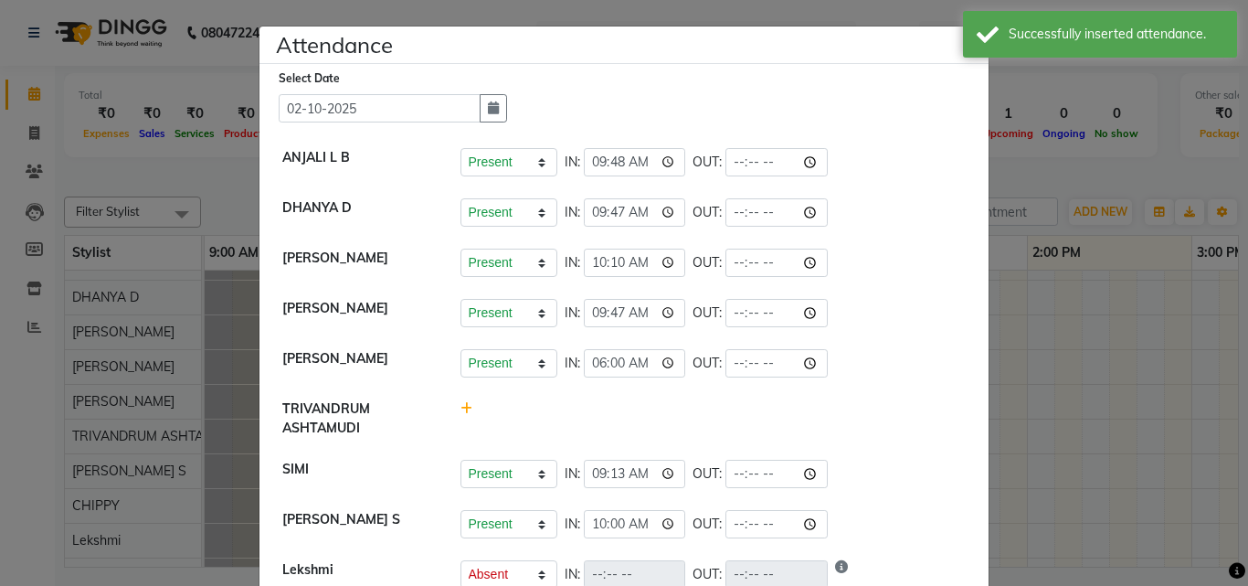
click at [1037, 450] on ngb-modal-window "Attendance × Select Date [DATE] ANJALI L B Present Absent Late Half Day Weekly …" at bounding box center [624, 293] width 1248 height 586
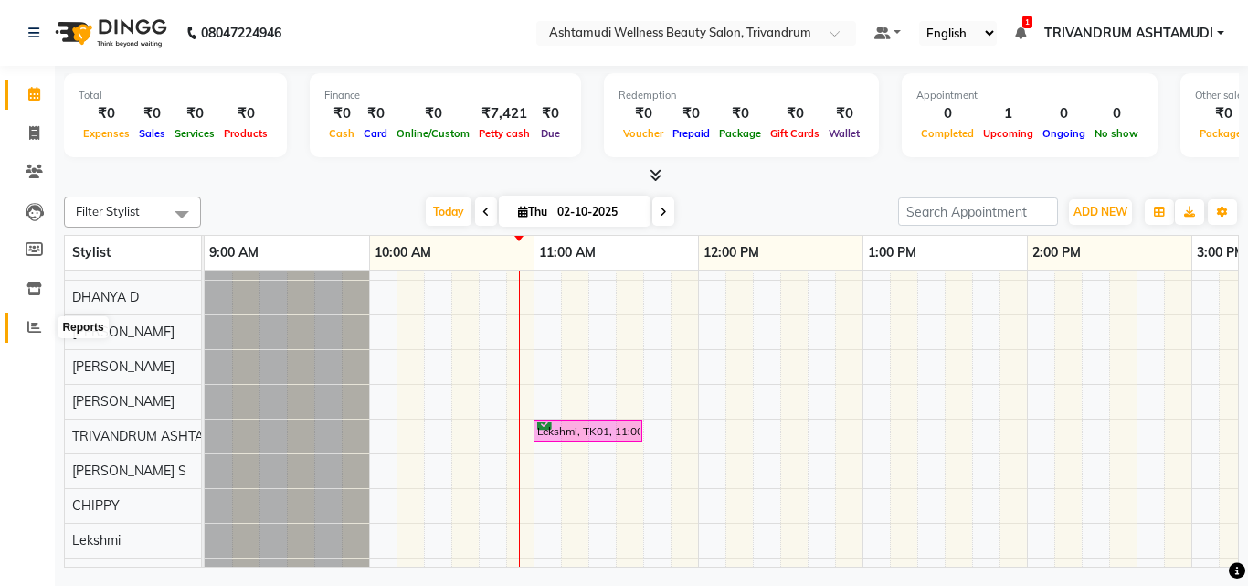
click at [46, 334] on span at bounding box center [34, 327] width 32 height 21
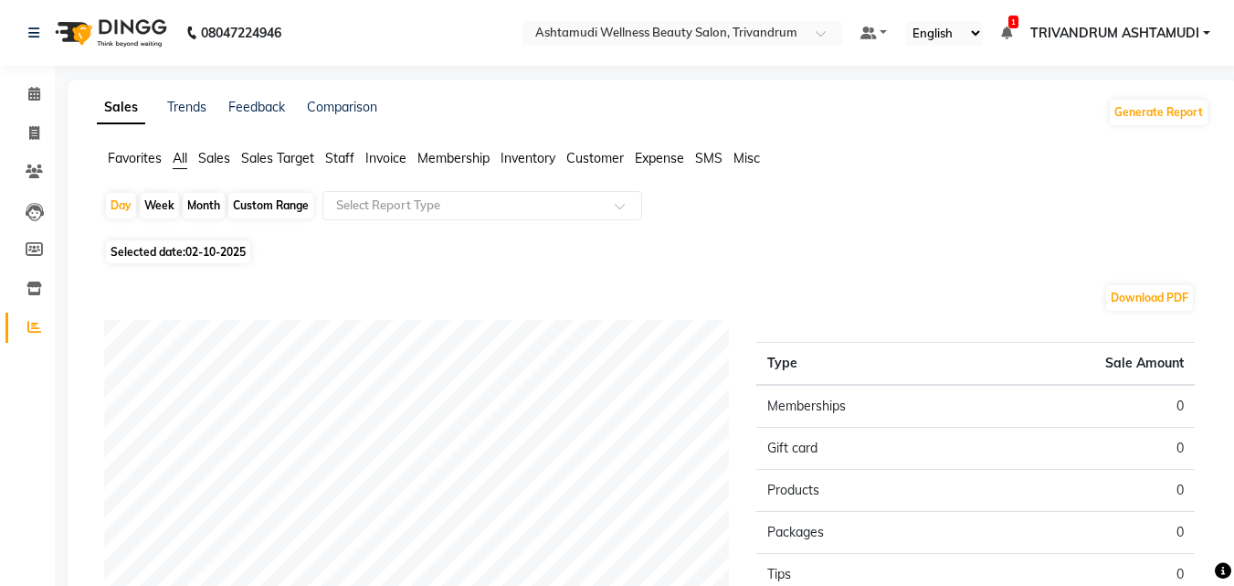
click at [158, 255] on span "Selected date: [DATE]" at bounding box center [178, 251] width 144 height 23
select select "10"
select select "2025"
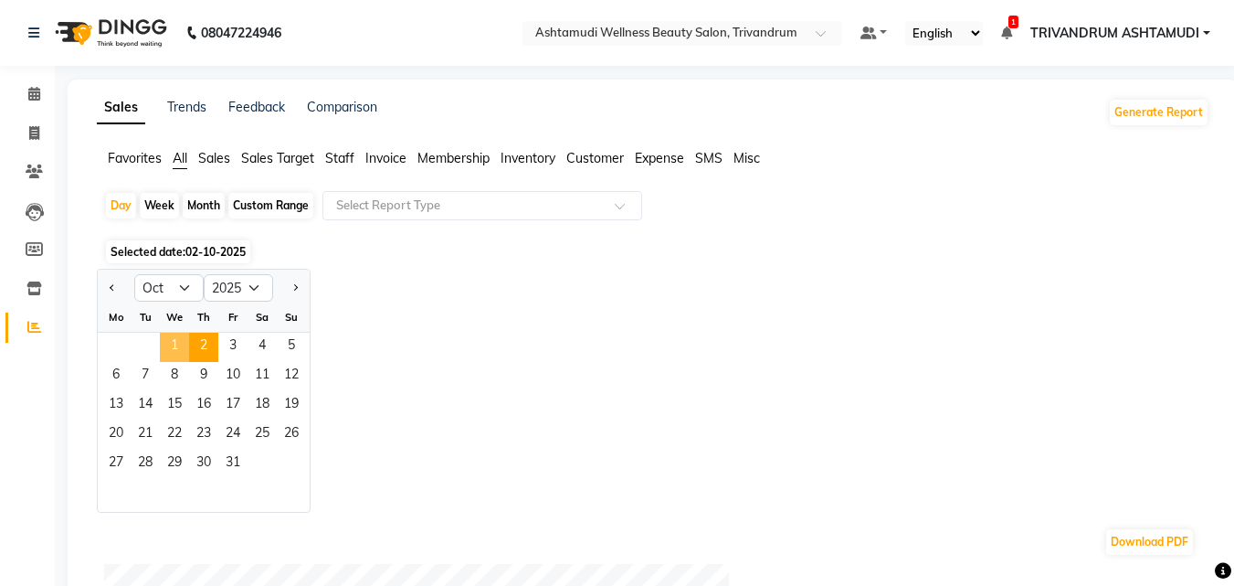
click at [169, 347] on span "1" at bounding box center [174, 347] width 29 height 29
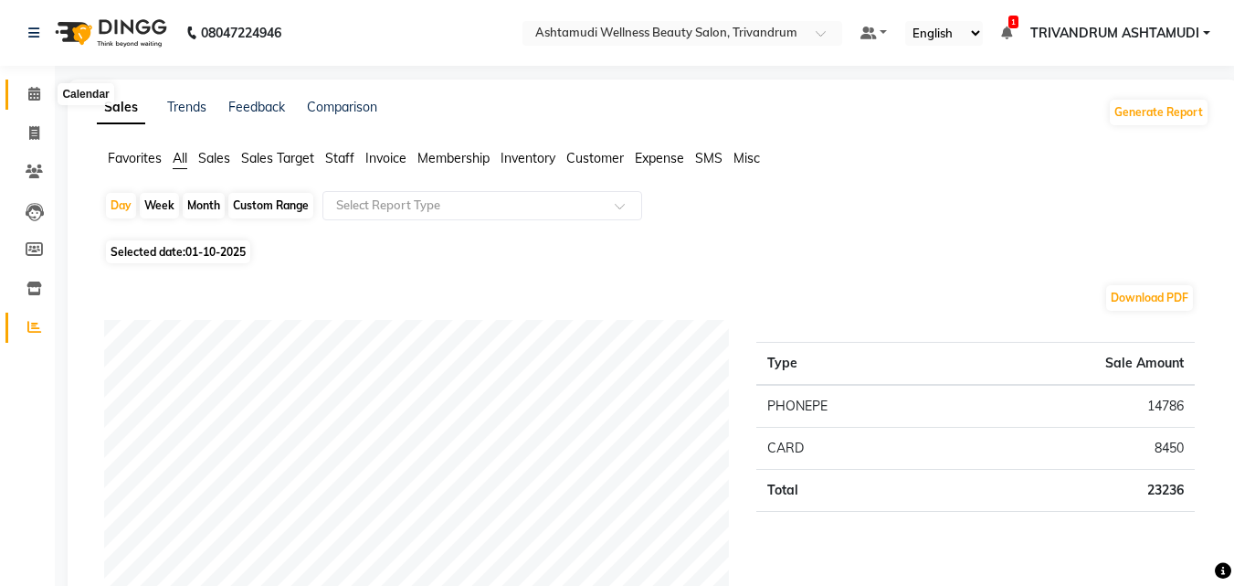
click at [36, 92] on icon at bounding box center [34, 94] width 12 height 14
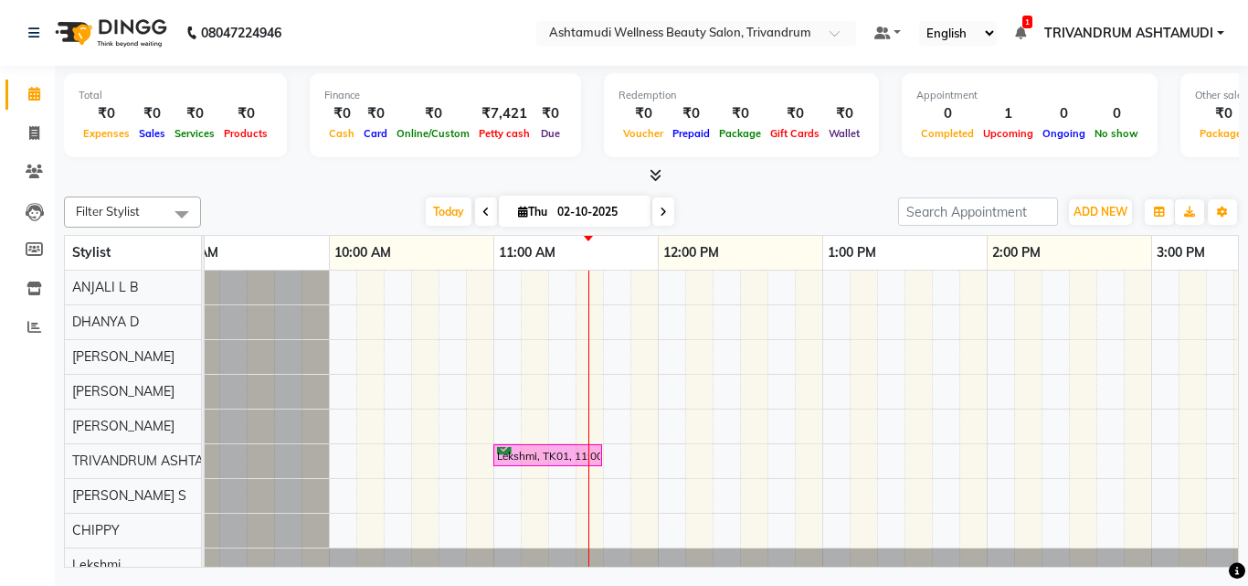
scroll to position [0, 79]
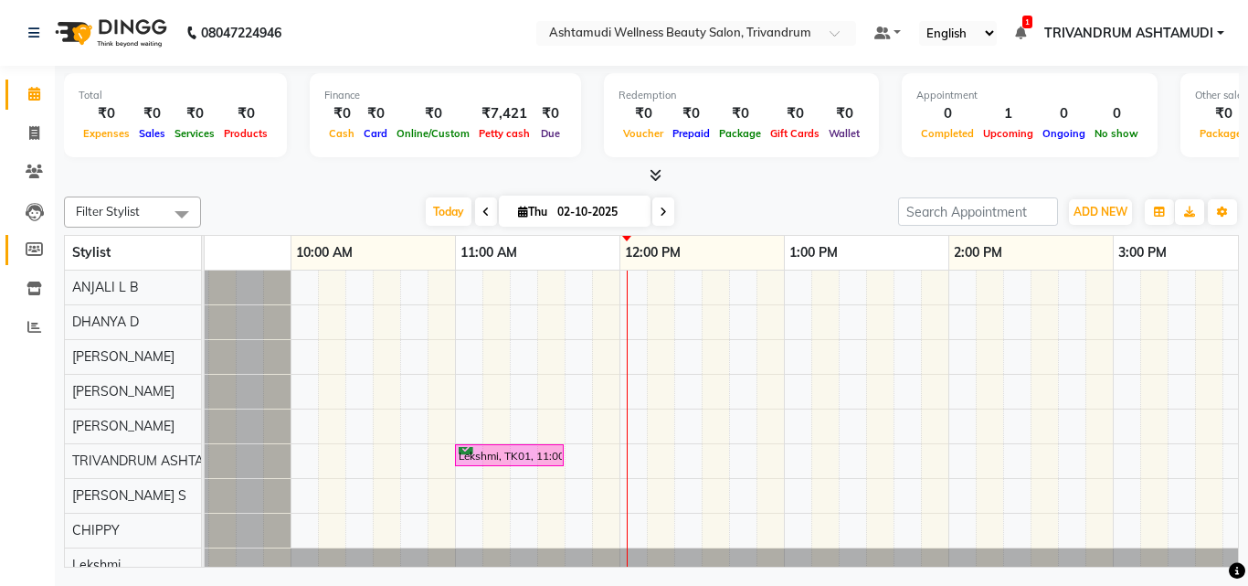
click at [16, 264] on ul "Calendar Invoice Clients Leads Members Inventory Reports Completed InProgress U…" at bounding box center [27, 215] width 55 height 281
